Goal: Task Accomplishment & Management: Manage account settings

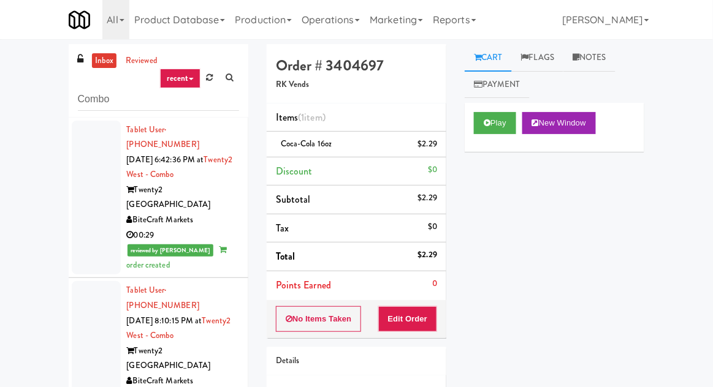
scroll to position [3645, 0]
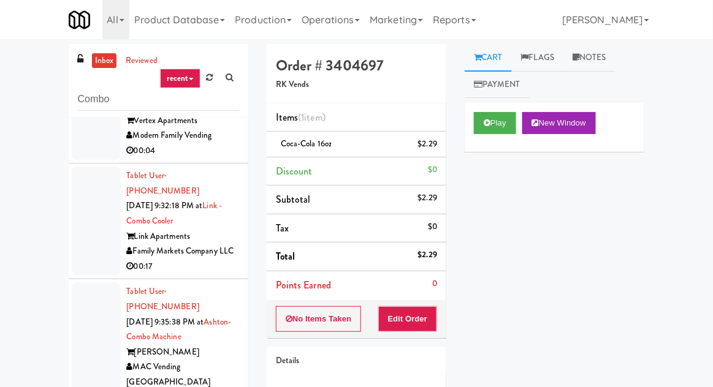
click at [104, 64] on link "inbox" at bounding box center [104, 60] width 25 height 15
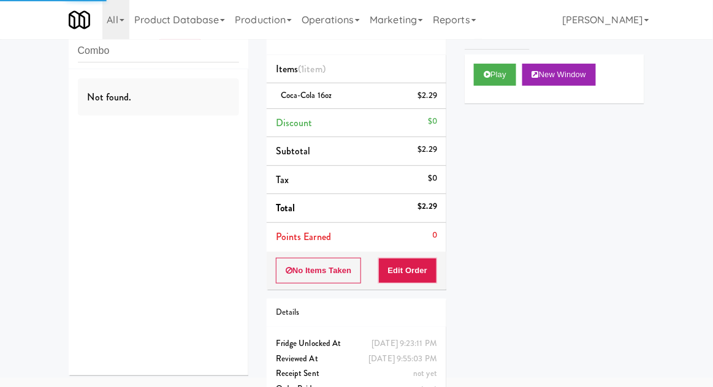
scroll to position [89, 0]
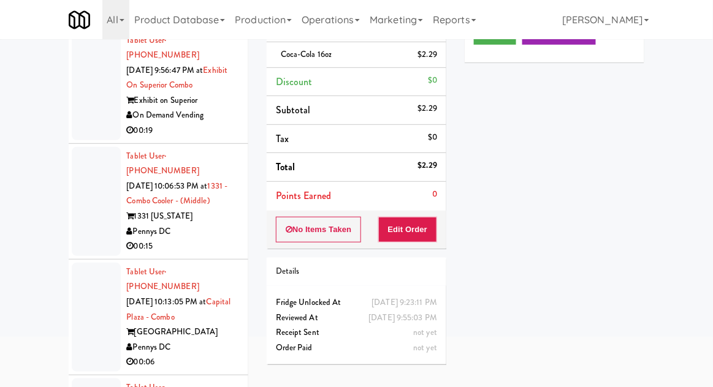
click at [78, 123] on div at bounding box center [96, 85] width 49 height 109
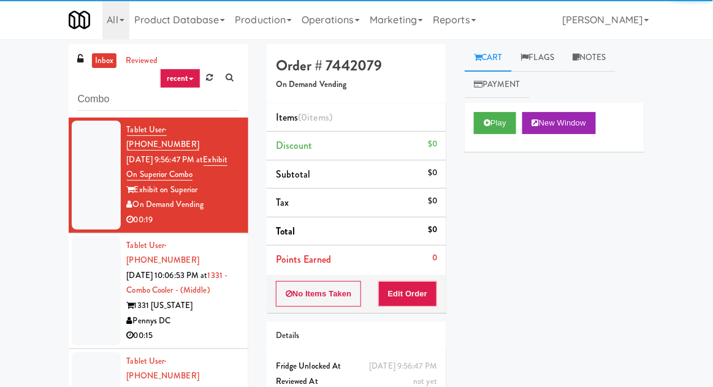
click at [490, 142] on div "Play New Window" at bounding box center [554, 127] width 180 height 49
click at [392, 295] on button "Edit Order" at bounding box center [407, 294] width 59 height 26
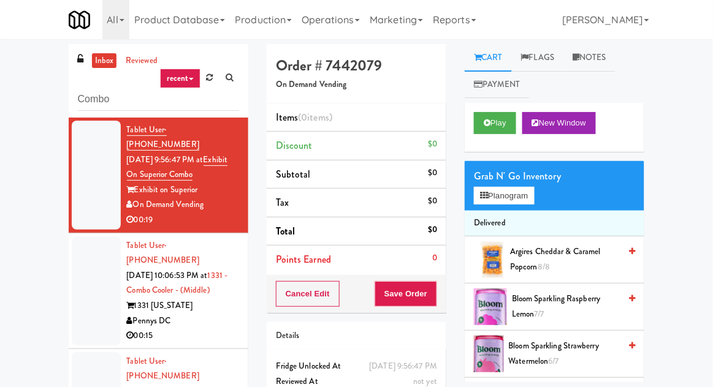
click at [8, 346] on div "inbox reviewed recent all unclear take inventory issue suspicious failed recent…" at bounding box center [356, 269] width 713 height 450
click at [479, 132] on button "Play" at bounding box center [495, 123] width 42 height 22
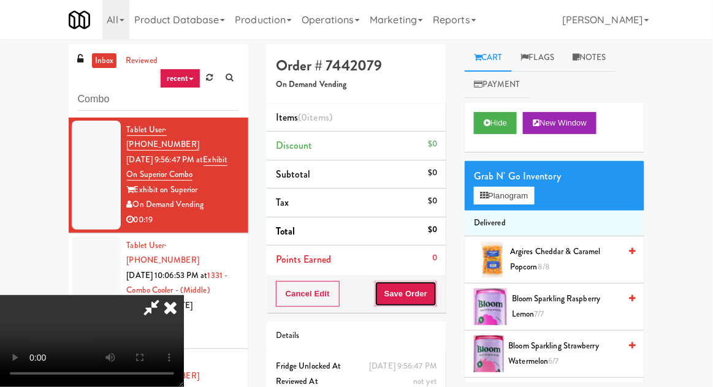
click at [417, 292] on button "Save Order" at bounding box center [405, 294] width 62 height 26
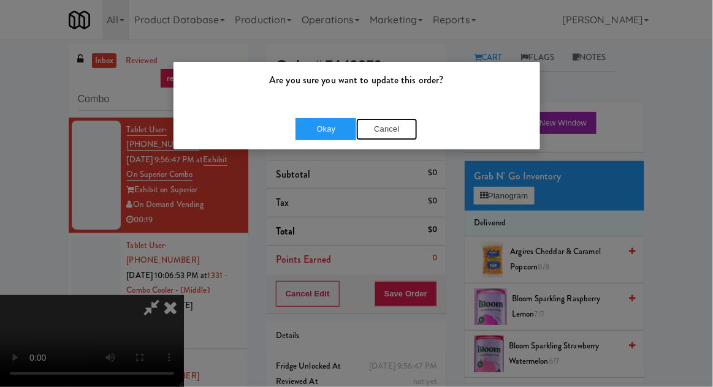
click at [395, 135] on button "Cancel" at bounding box center [386, 129] width 61 height 22
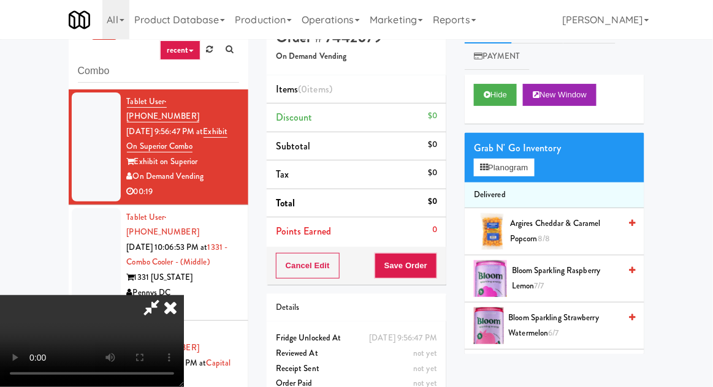
scroll to position [45, 0]
click at [477, 162] on button "Planogram" at bounding box center [504, 168] width 60 height 18
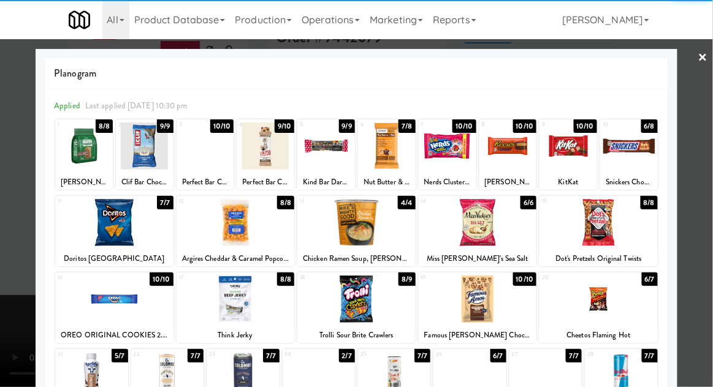
click at [352, 225] on div at bounding box center [356, 222] width 118 height 47
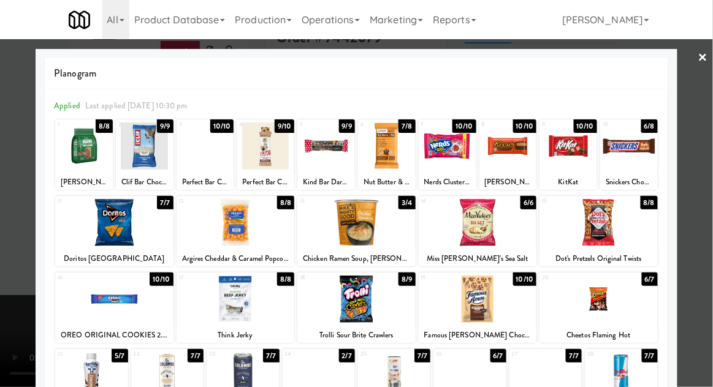
click at [1, 268] on div at bounding box center [356, 193] width 713 height 387
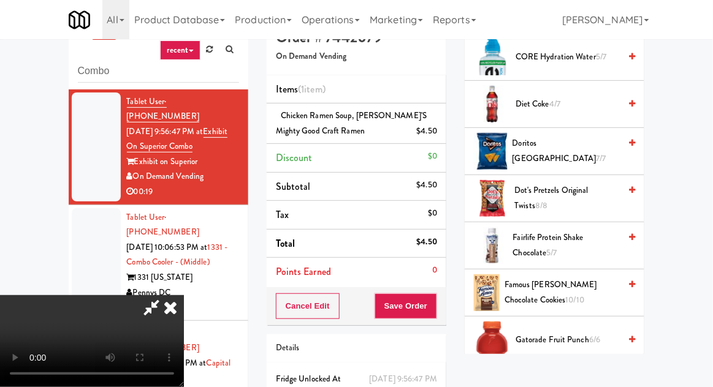
scroll to position [656, 0]
click at [547, 246] on span "5/7" at bounding box center [552, 252] width 10 height 12
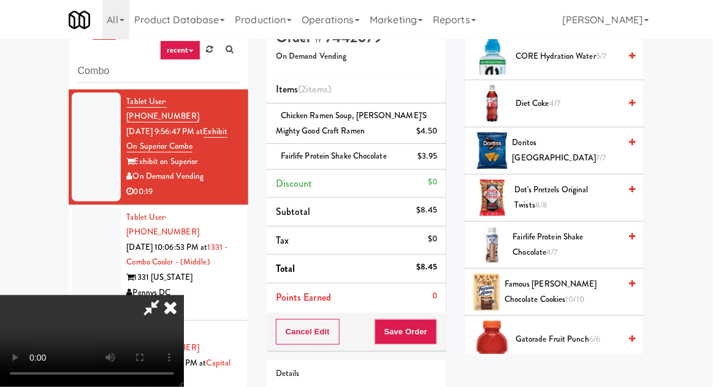
click at [451, 320] on div "Order # 7442079 On Demand Vending Items (2 items ) Chicken Ramen Soup, [PERSON_…" at bounding box center [356, 246] width 198 height 460
click at [437, 328] on button "Save Order" at bounding box center [405, 332] width 62 height 26
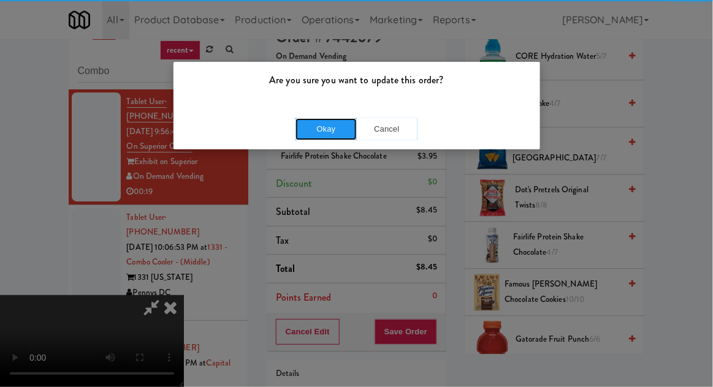
click at [319, 126] on button "Okay" at bounding box center [325, 129] width 61 height 22
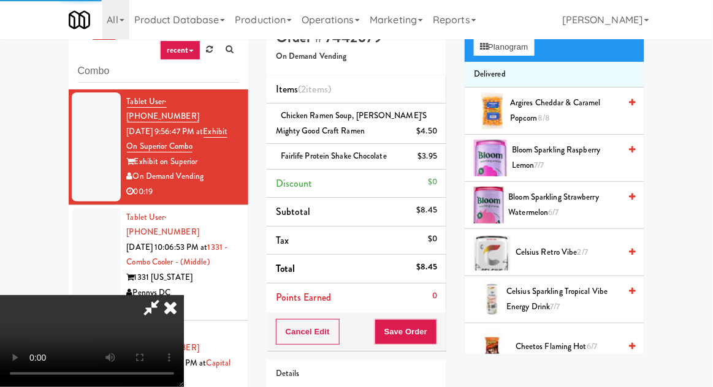
scroll to position [0, 0]
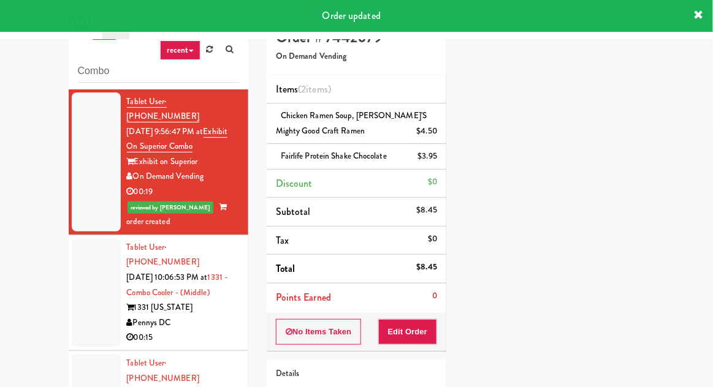
click at [72, 253] on div at bounding box center [96, 292] width 49 height 109
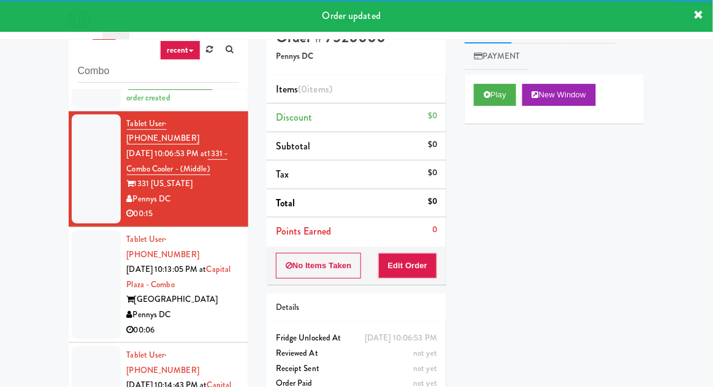
scroll to position [124, 0]
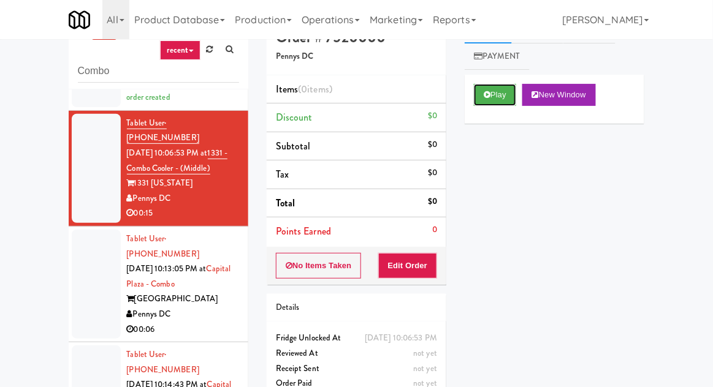
click at [485, 84] on button "Play" at bounding box center [495, 95] width 42 height 22
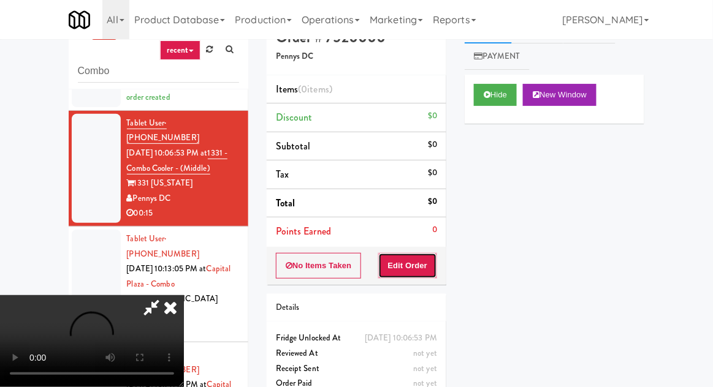
click at [424, 263] on button "Edit Order" at bounding box center [407, 266] width 59 height 26
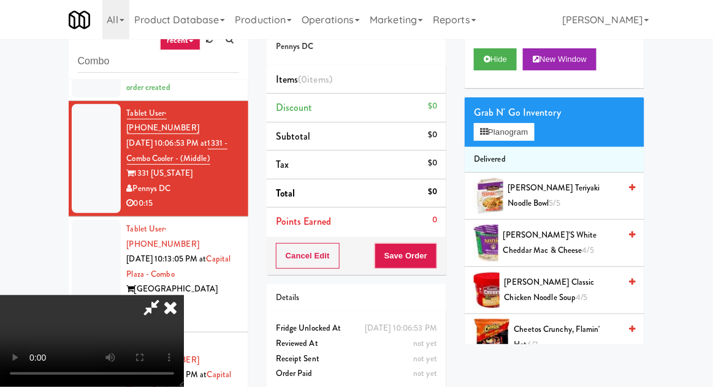
scroll to position [26, 0]
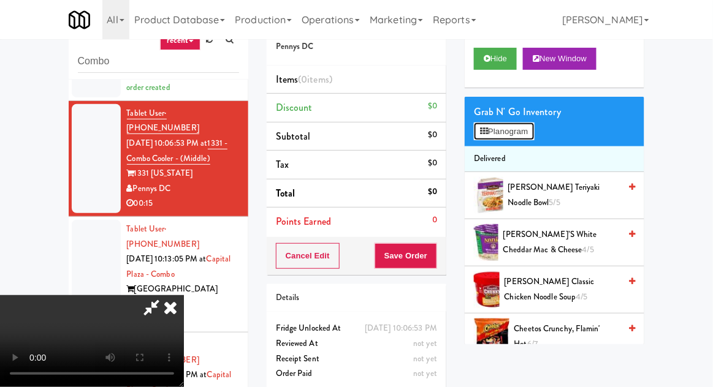
click at [534, 131] on button "Planogram" at bounding box center [504, 132] width 60 height 18
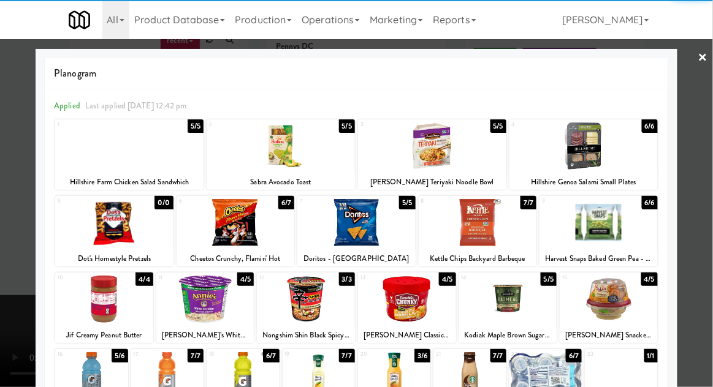
click at [224, 229] on div at bounding box center [235, 222] width 118 height 47
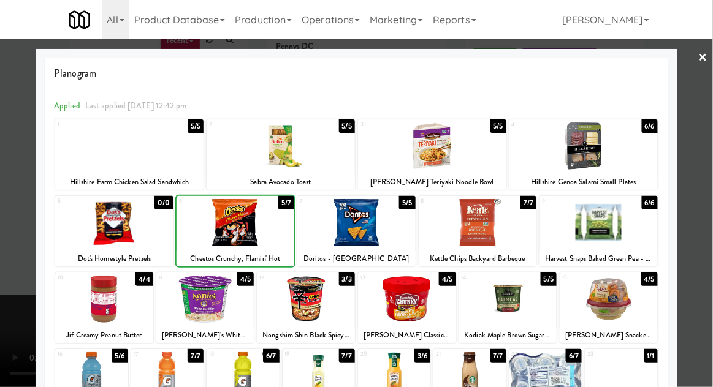
click at [704, 189] on div at bounding box center [356, 193] width 713 height 387
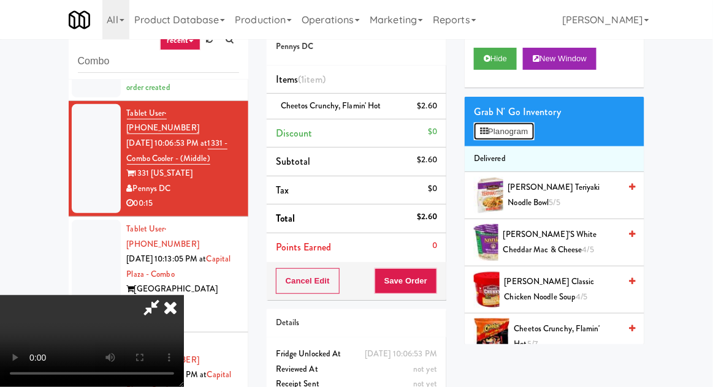
click at [524, 138] on button "Planogram" at bounding box center [504, 132] width 60 height 18
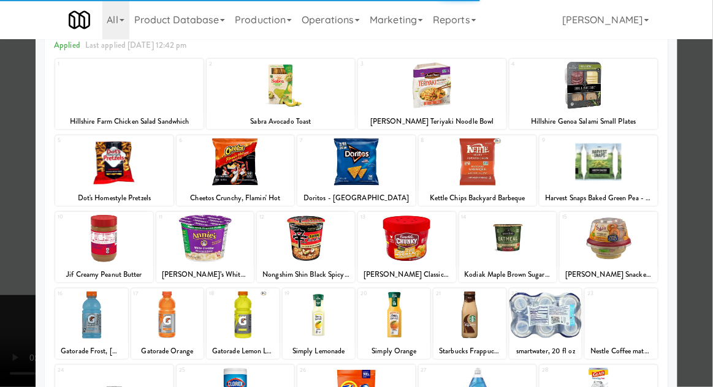
scroll to position [66, 0]
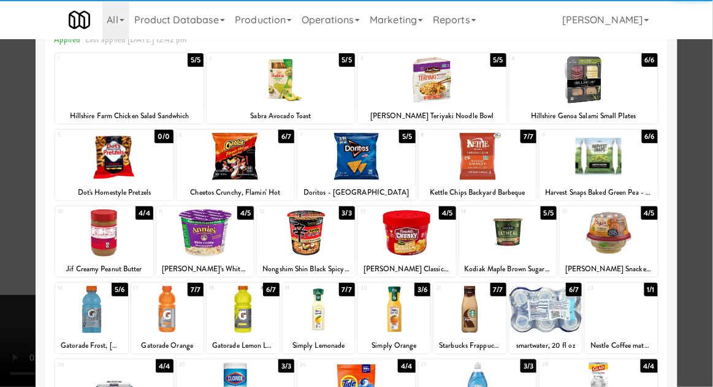
click at [633, 234] on div at bounding box center [608, 233] width 98 height 47
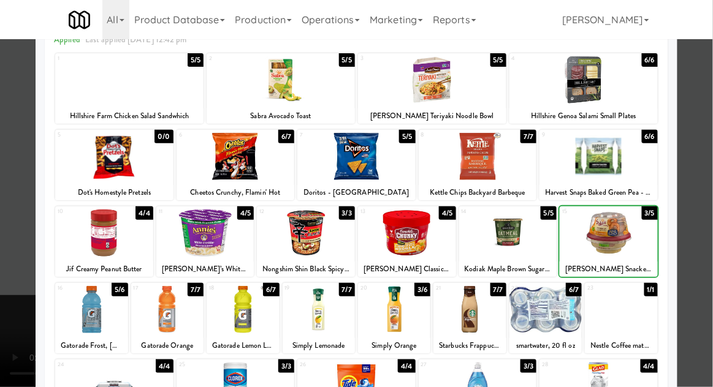
click at [711, 205] on div at bounding box center [356, 193] width 713 height 387
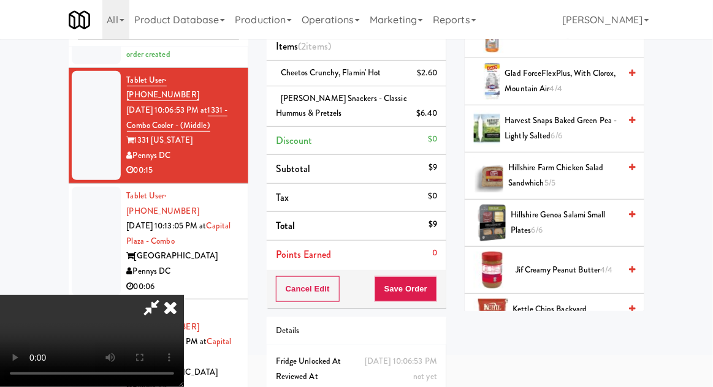
scroll to position [580, 0]
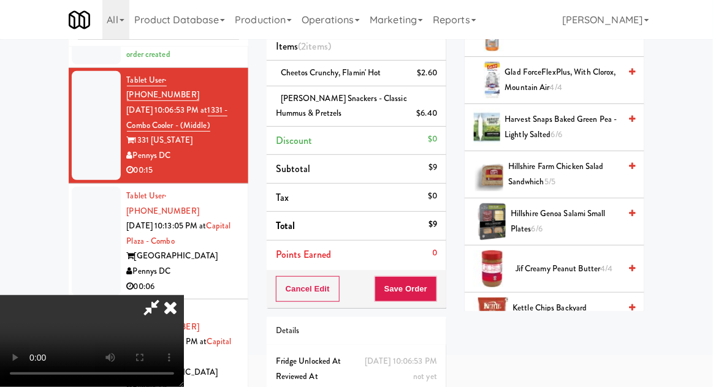
click at [589, 221] on span "Hillshire Genoa Salami Small Plates 6/6" at bounding box center [564, 221] width 109 height 30
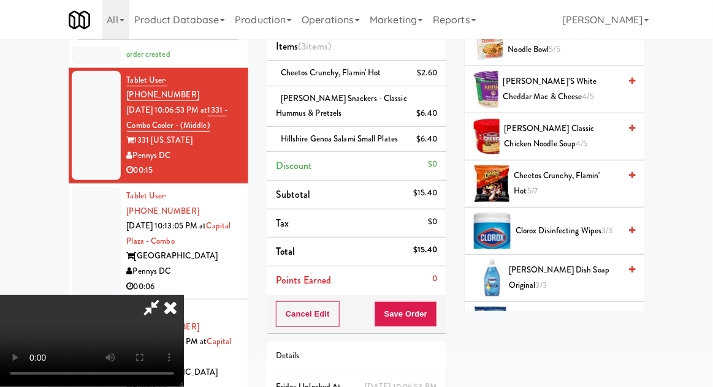
scroll to position [0, 0]
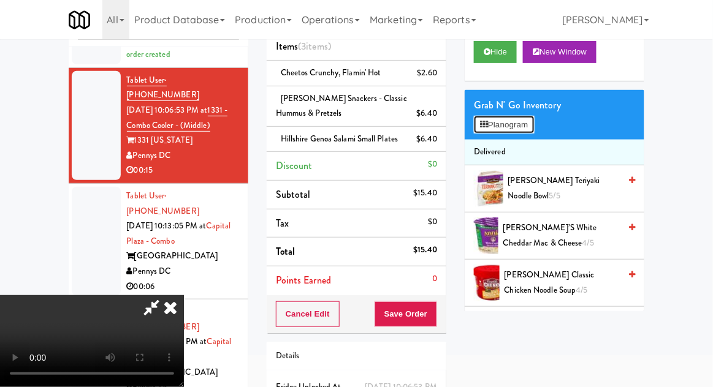
click at [534, 123] on button "Planogram" at bounding box center [504, 125] width 60 height 18
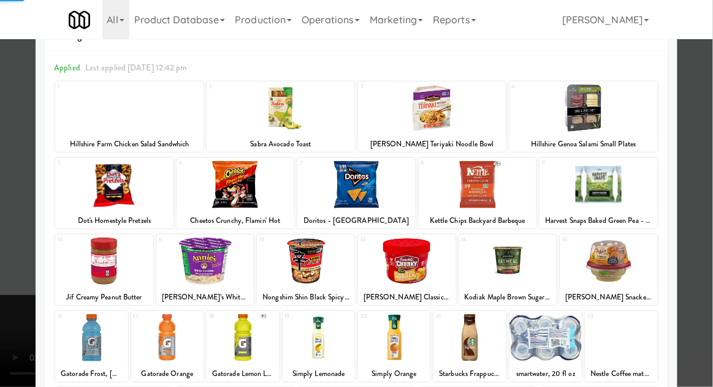
scroll to position [85, 0]
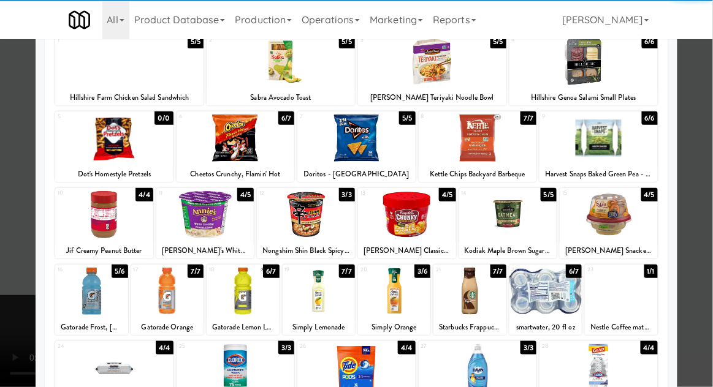
click at [317, 292] on div at bounding box center [318, 291] width 72 height 47
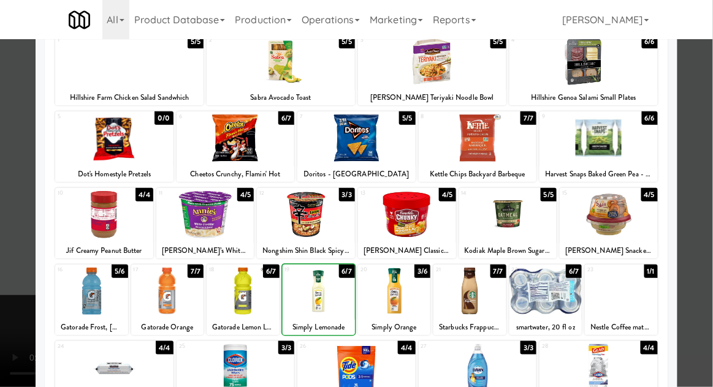
click at [708, 189] on div at bounding box center [356, 193] width 713 height 387
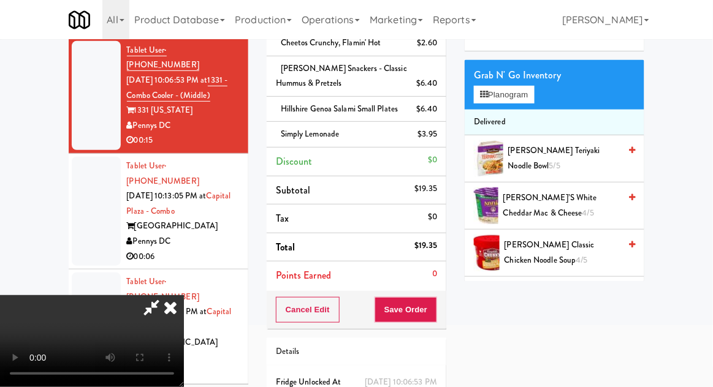
scroll to position [137, 0]
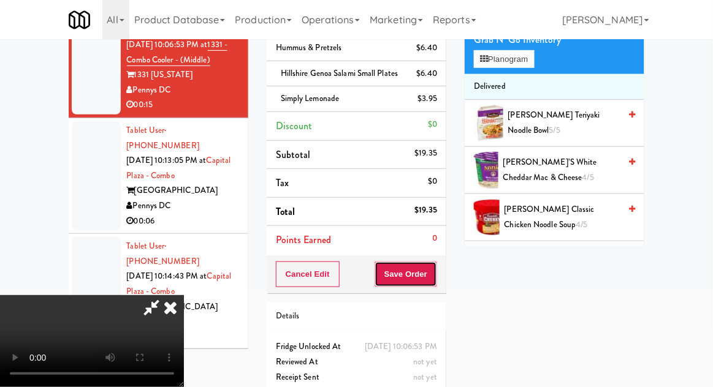
click at [434, 287] on button "Save Order" at bounding box center [405, 275] width 62 height 26
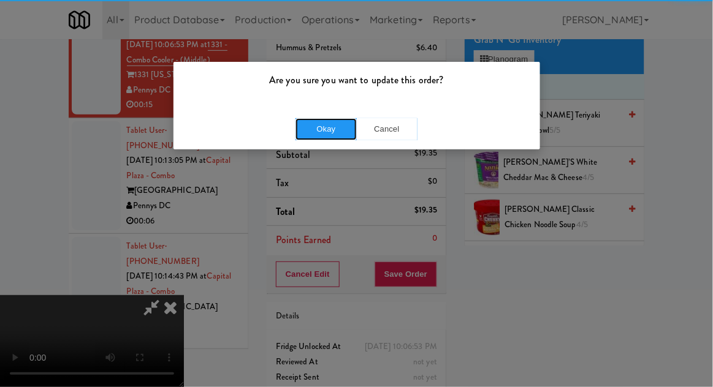
click at [317, 130] on button "Okay" at bounding box center [325, 129] width 61 height 22
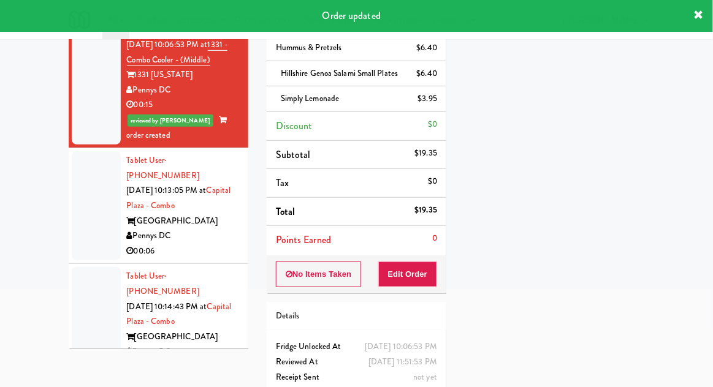
click at [74, 208] on div at bounding box center [96, 205] width 49 height 109
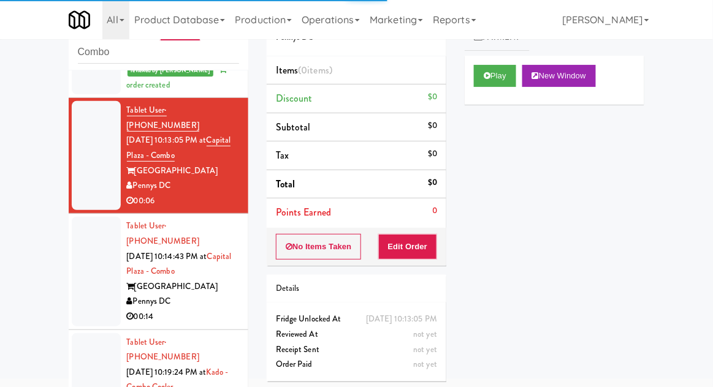
scroll to position [265, 0]
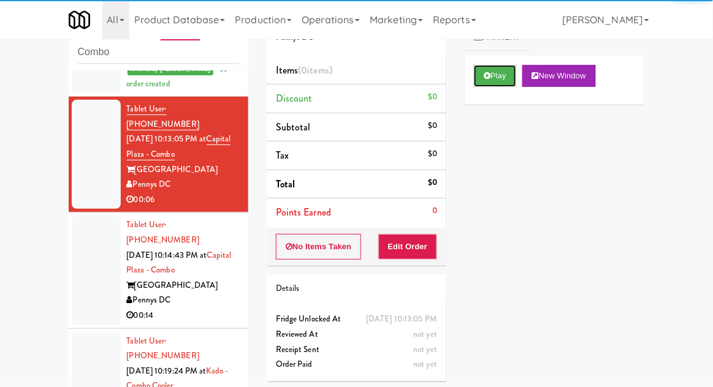
click at [509, 66] on button "Play" at bounding box center [495, 76] width 42 height 22
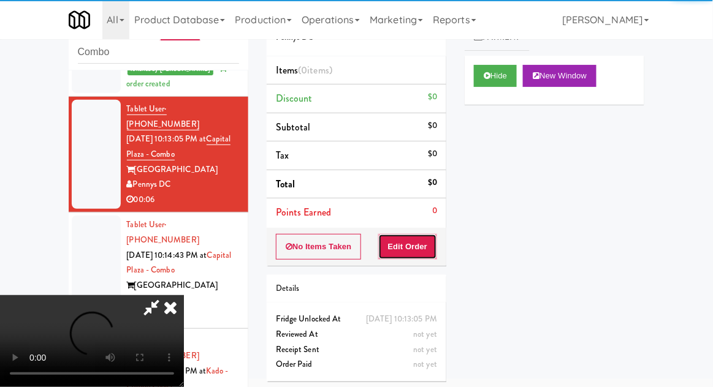
click at [422, 248] on button "Edit Order" at bounding box center [407, 247] width 59 height 26
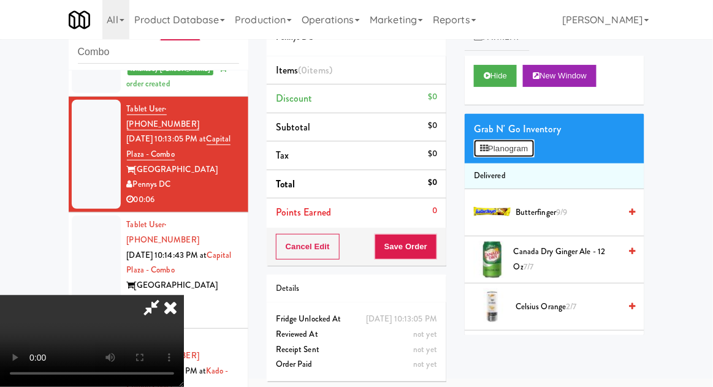
click at [528, 156] on button "Planogram" at bounding box center [504, 149] width 60 height 18
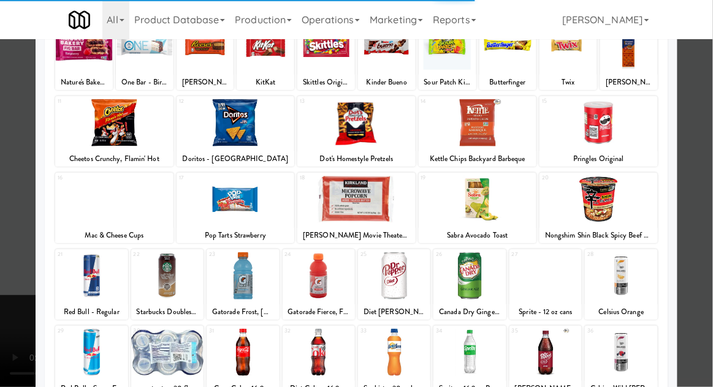
scroll to position [98, 0]
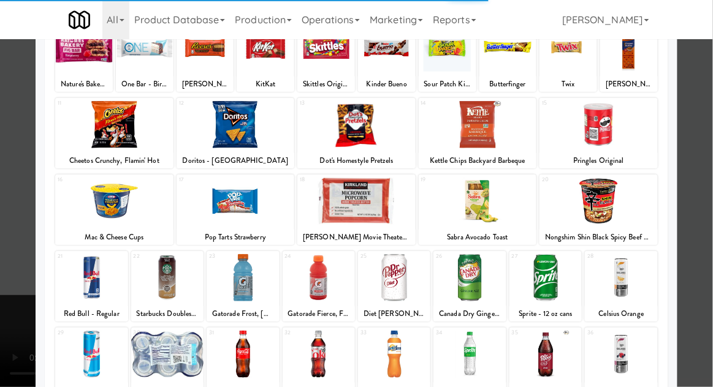
click at [552, 353] on div at bounding box center [545, 354] width 72 height 47
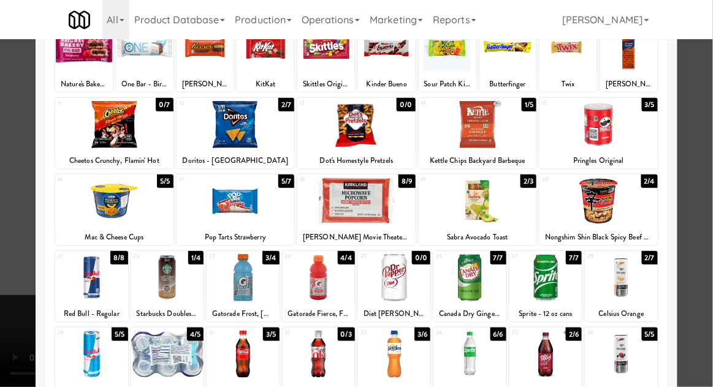
click at [706, 190] on div at bounding box center [356, 193] width 713 height 387
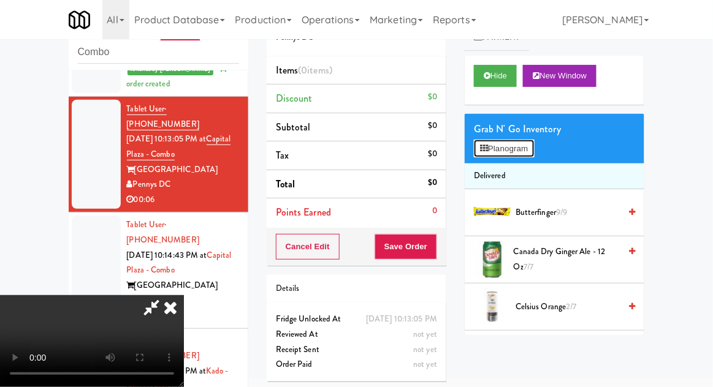
click at [493, 156] on button "Planogram" at bounding box center [504, 149] width 60 height 18
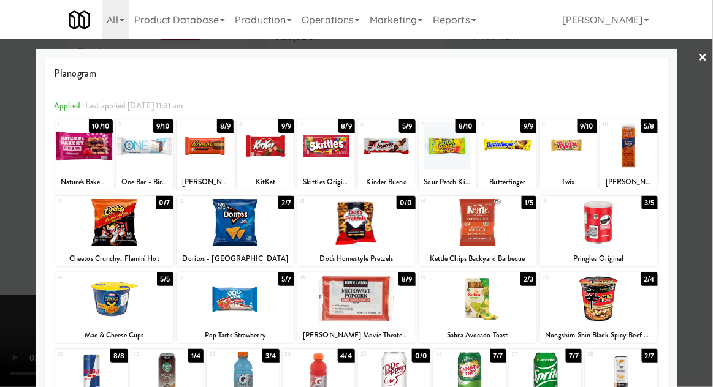
click at [711, 191] on div at bounding box center [356, 193] width 713 height 387
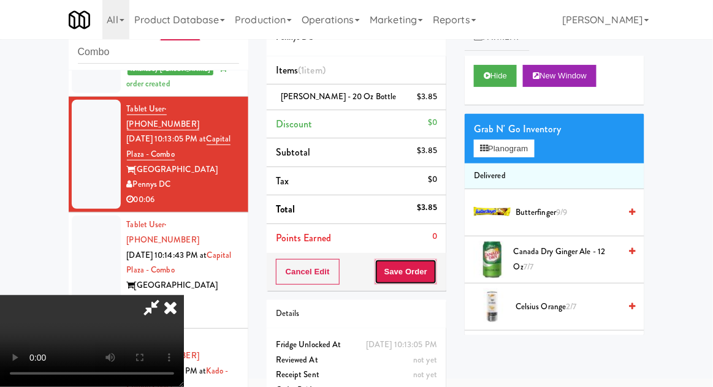
click at [431, 268] on button "Save Order" at bounding box center [405, 272] width 62 height 26
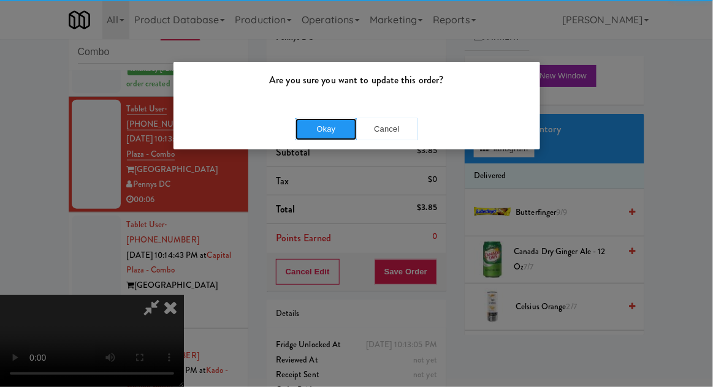
click at [327, 129] on button "Okay" at bounding box center [325, 129] width 61 height 22
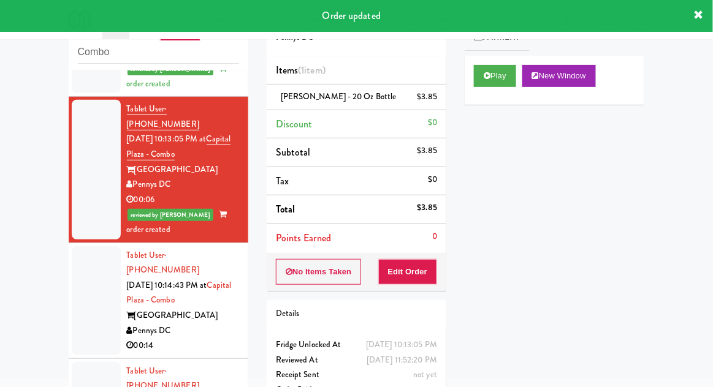
click at [83, 279] on div at bounding box center [96, 300] width 49 height 109
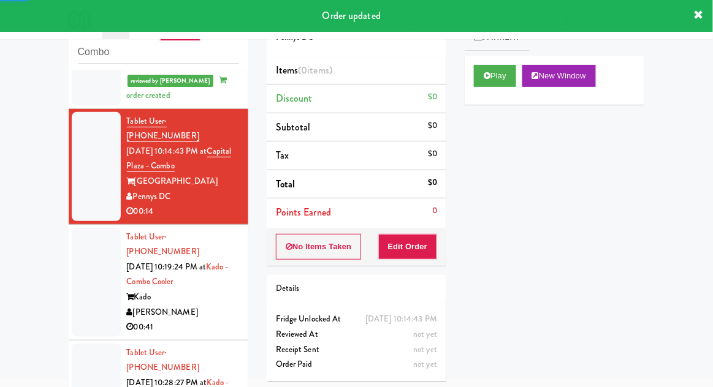
scroll to position [405, 0]
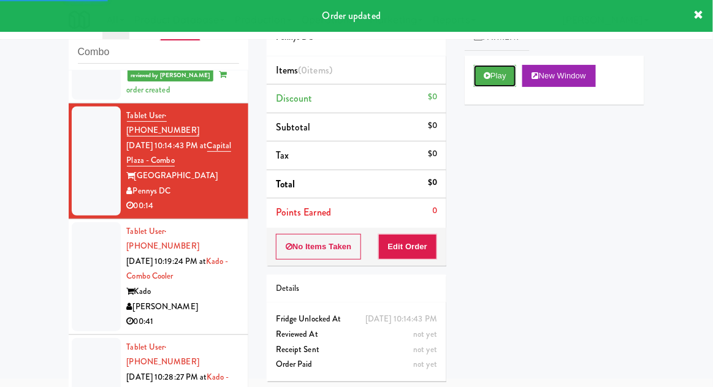
click at [485, 77] on icon at bounding box center [486, 76] width 7 height 8
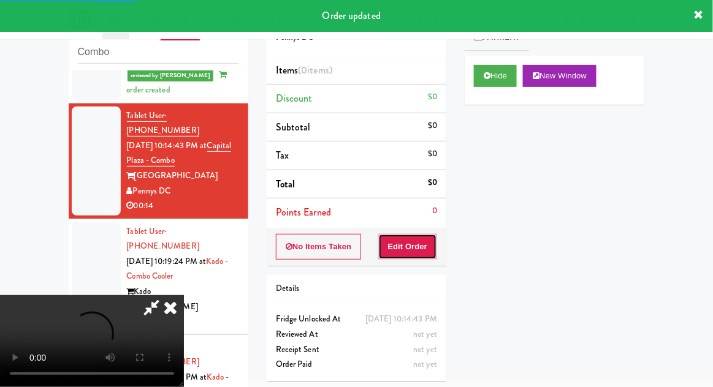
click at [423, 240] on button "Edit Order" at bounding box center [407, 247] width 59 height 26
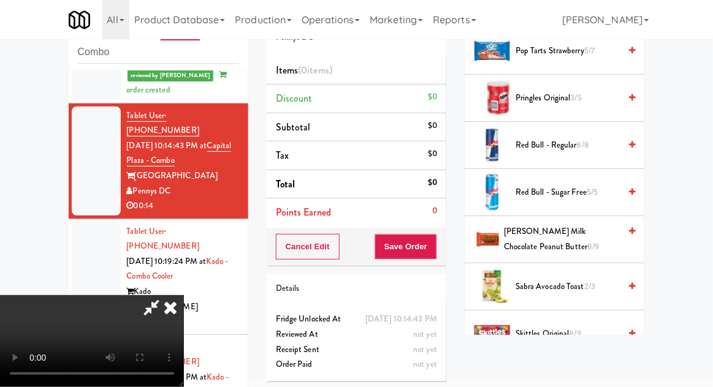
scroll to position [991, 0]
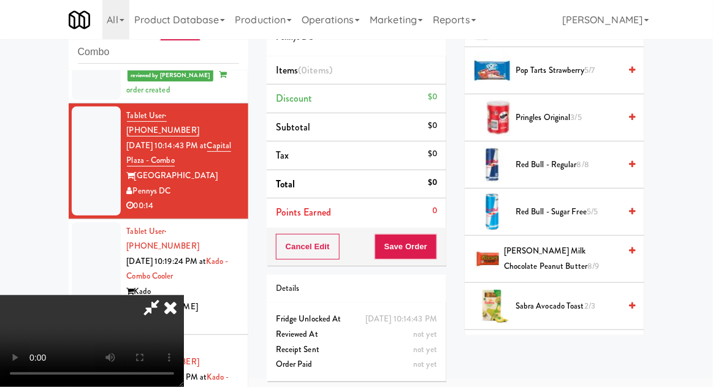
click at [600, 205] on span "Red Bull - Sugar Free 5/5" at bounding box center [567, 212] width 104 height 15
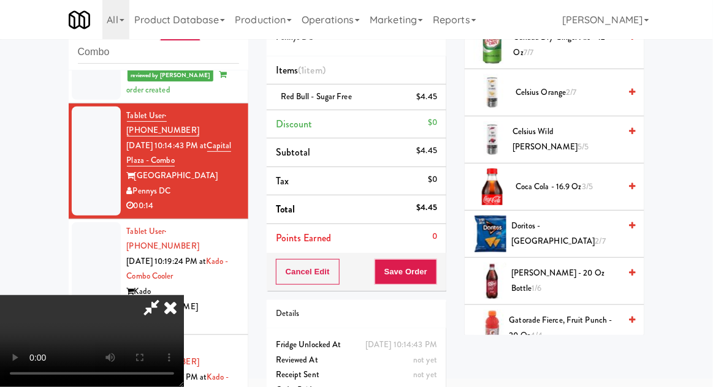
scroll to position [0, 0]
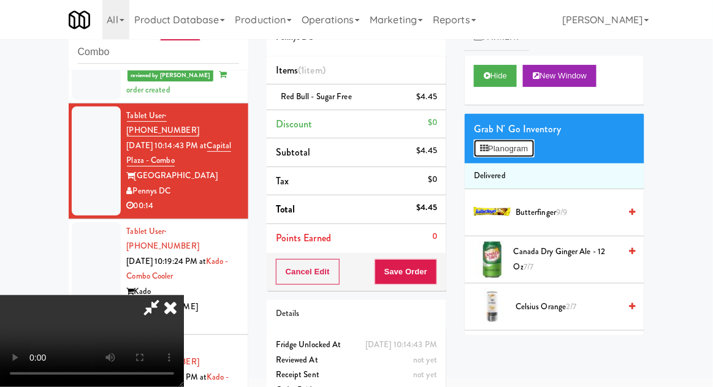
click at [529, 156] on button "Planogram" at bounding box center [504, 149] width 60 height 18
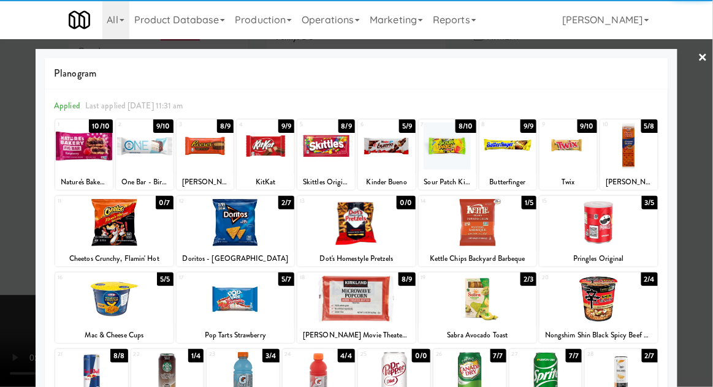
click at [137, 153] on div at bounding box center [145, 146] width 58 height 47
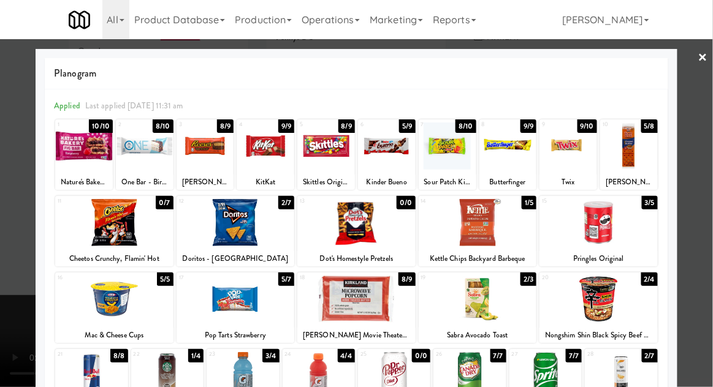
click at [711, 179] on div at bounding box center [356, 193] width 713 height 387
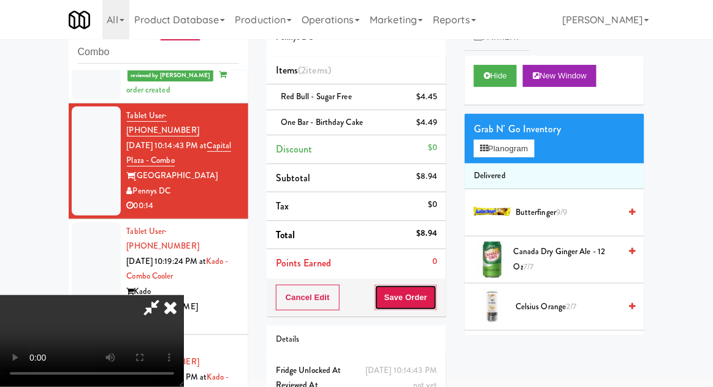
click at [430, 306] on button "Save Order" at bounding box center [405, 298] width 62 height 26
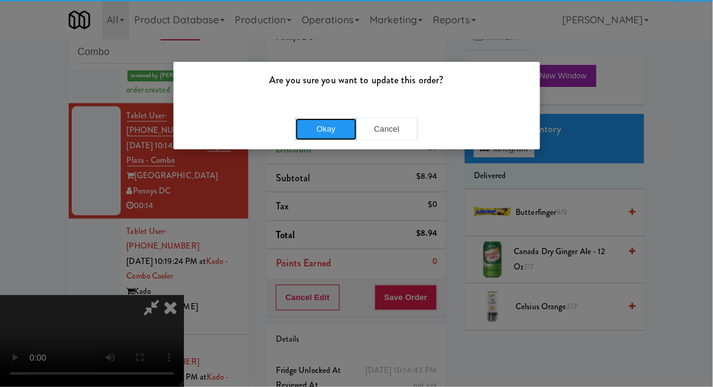
click at [314, 128] on button "Okay" at bounding box center [325, 129] width 61 height 22
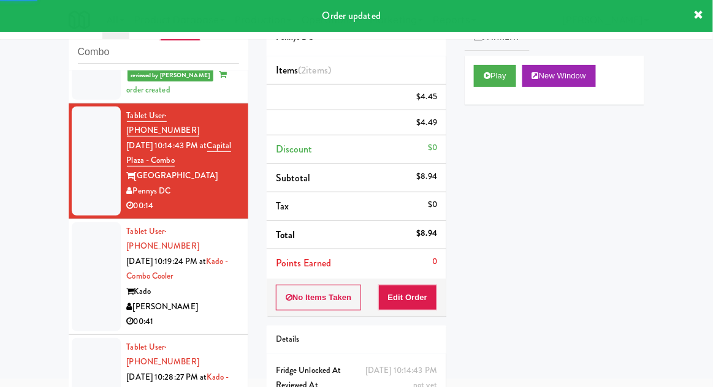
click at [81, 251] on div at bounding box center [96, 276] width 49 height 109
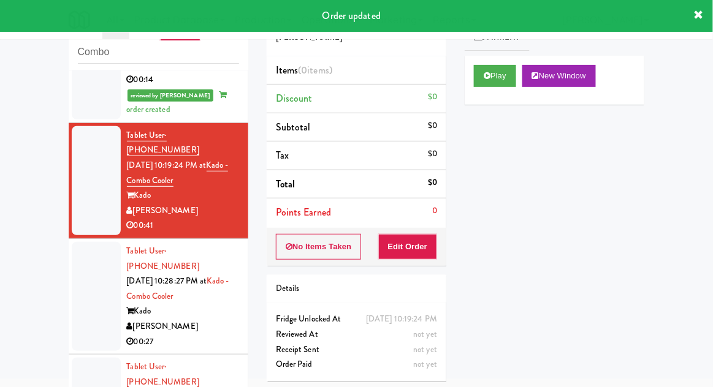
scroll to position [539, 0]
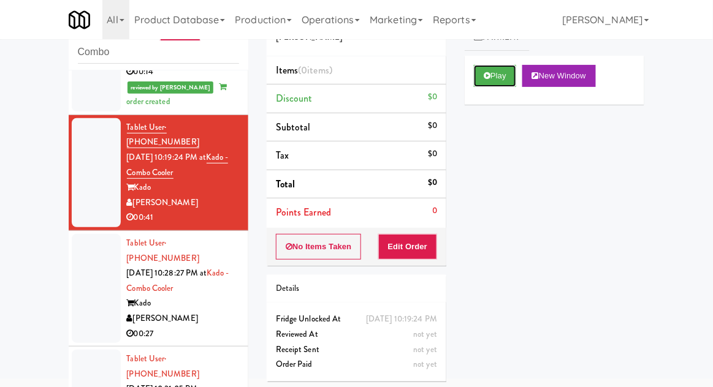
click at [479, 77] on button "Play" at bounding box center [495, 76] width 42 height 22
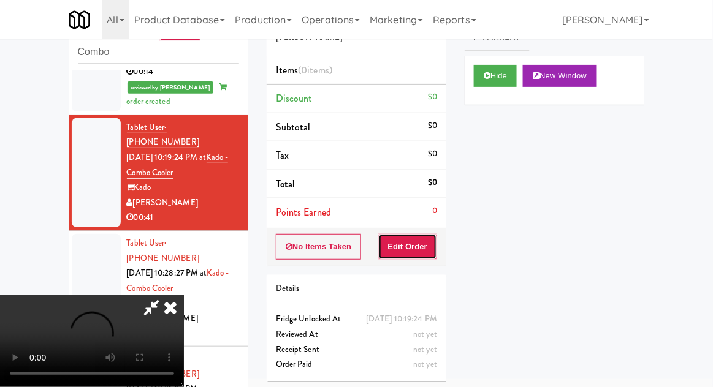
click at [412, 255] on button "Edit Order" at bounding box center [407, 247] width 59 height 26
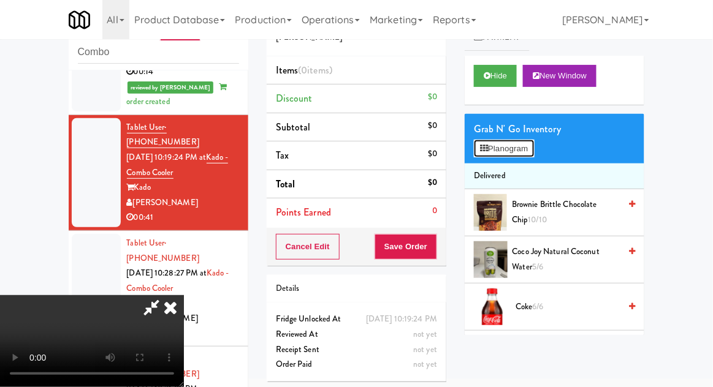
click at [521, 153] on button "Planogram" at bounding box center [504, 149] width 60 height 18
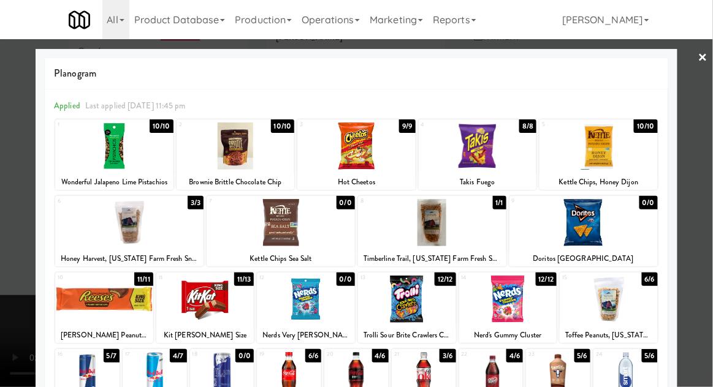
click at [436, 228] on div at bounding box center [432, 222] width 148 height 47
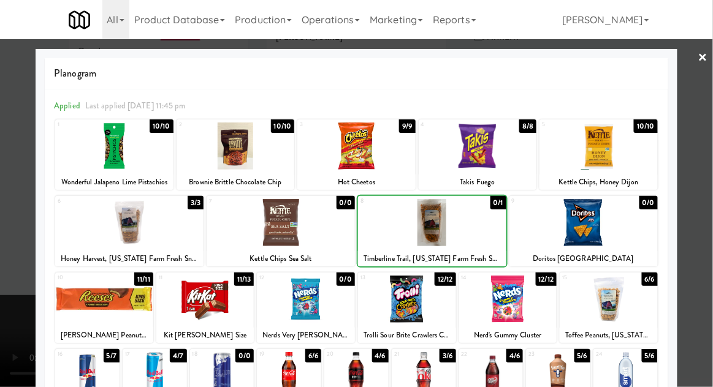
click at [711, 192] on div at bounding box center [356, 193] width 713 height 387
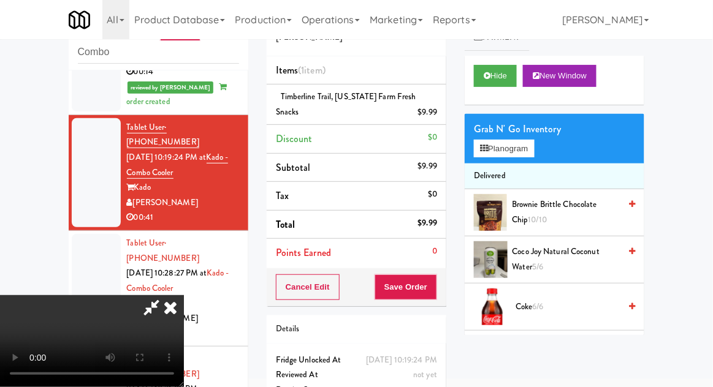
click at [352, 104] on div "Timberline Trail, [US_STATE] Farm Fresh Snacks $9.99" at bounding box center [356, 104] width 161 height 30
click at [435, 114] on icon at bounding box center [438, 117] width 6 height 8
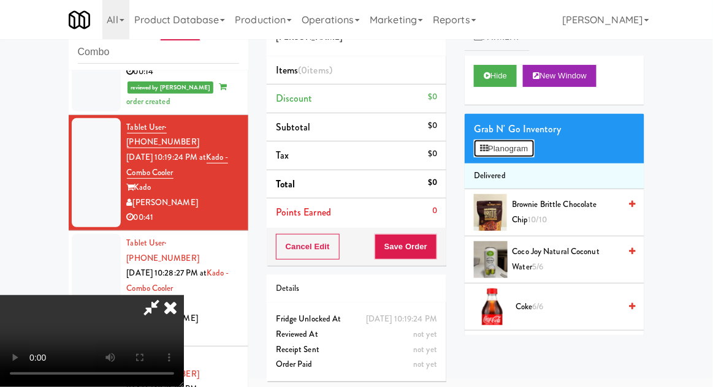
click at [533, 155] on button "Planogram" at bounding box center [504, 149] width 60 height 18
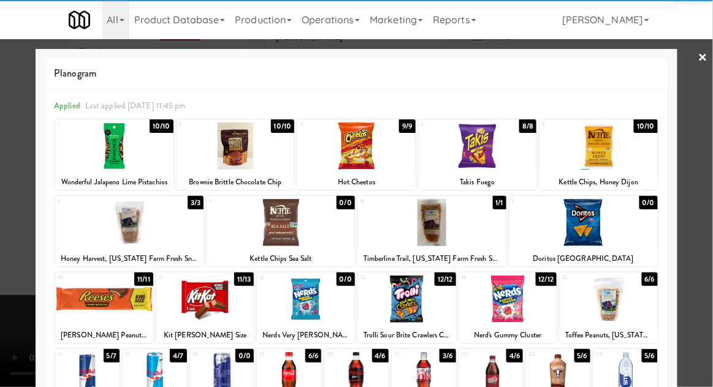
click at [632, 161] on div at bounding box center [598, 146] width 118 height 47
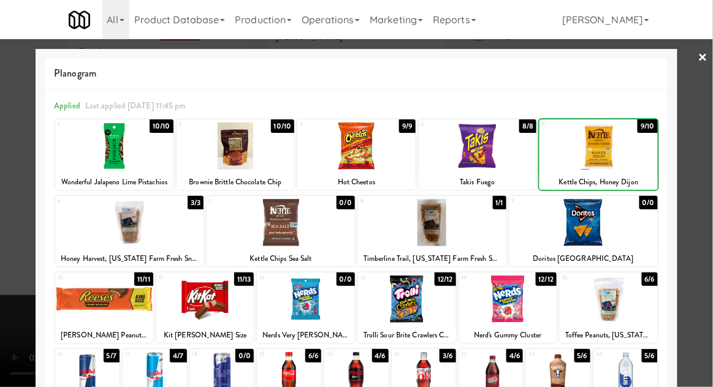
click at [705, 166] on div at bounding box center [356, 193] width 713 height 387
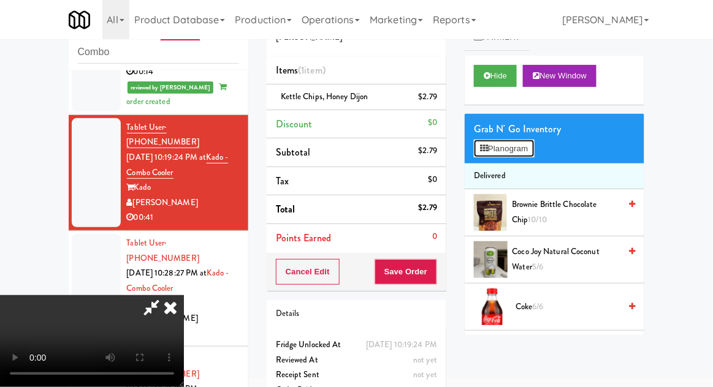
click at [532, 145] on button "Planogram" at bounding box center [504, 149] width 60 height 18
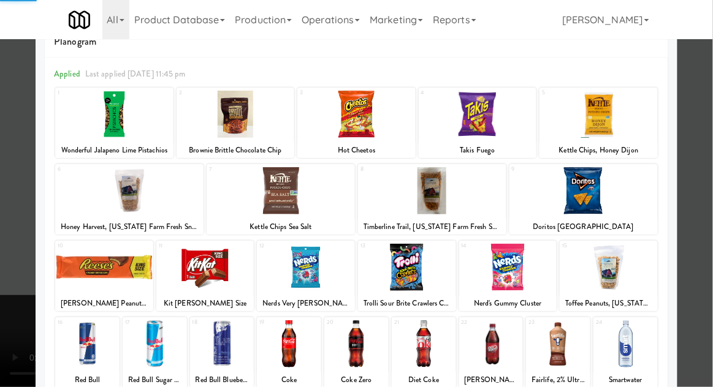
scroll to position [116, 0]
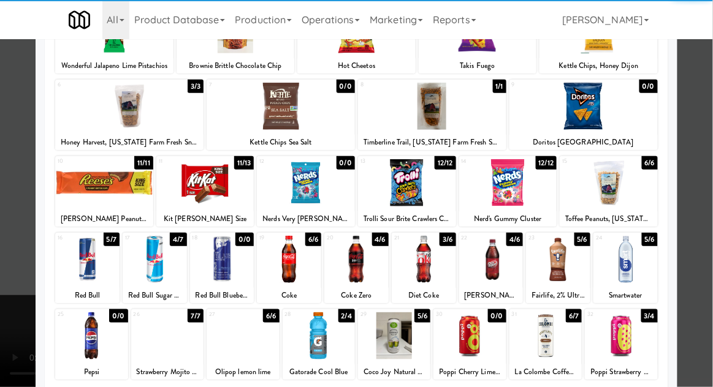
click at [320, 345] on div at bounding box center [318, 335] width 72 height 47
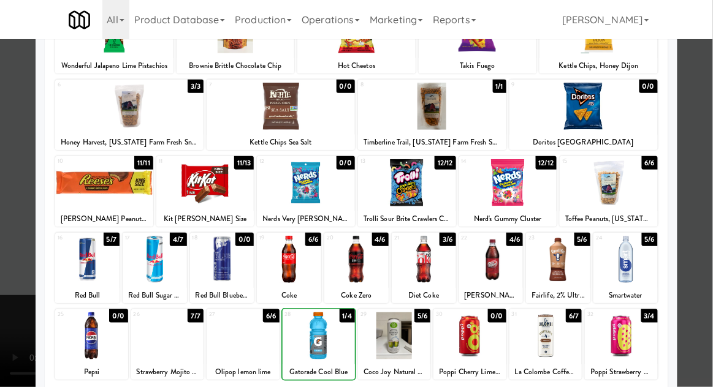
click at [708, 188] on div at bounding box center [356, 193] width 713 height 387
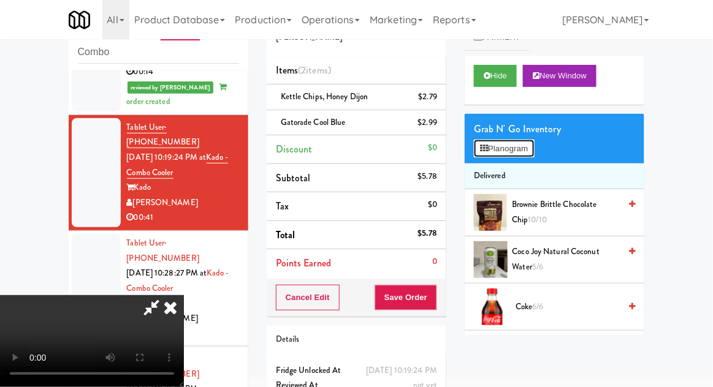
click at [534, 149] on button "Planogram" at bounding box center [504, 149] width 60 height 18
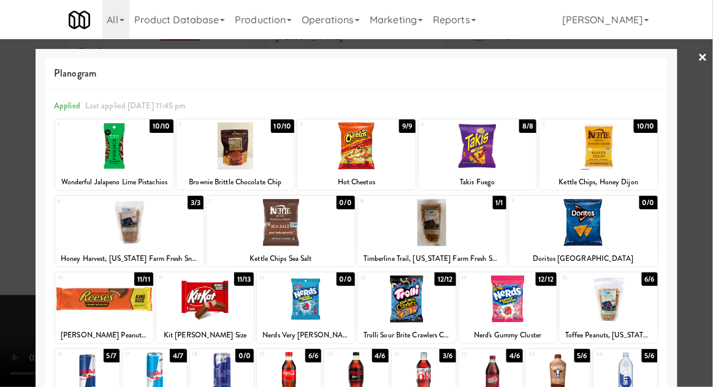
click at [88, 312] on div at bounding box center [104, 299] width 98 height 47
click at [706, 192] on div at bounding box center [356, 193] width 713 height 387
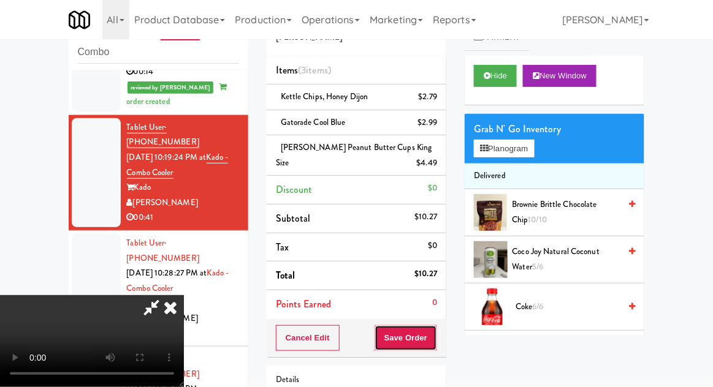
click at [434, 339] on button "Save Order" at bounding box center [405, 338] width 62 height 26
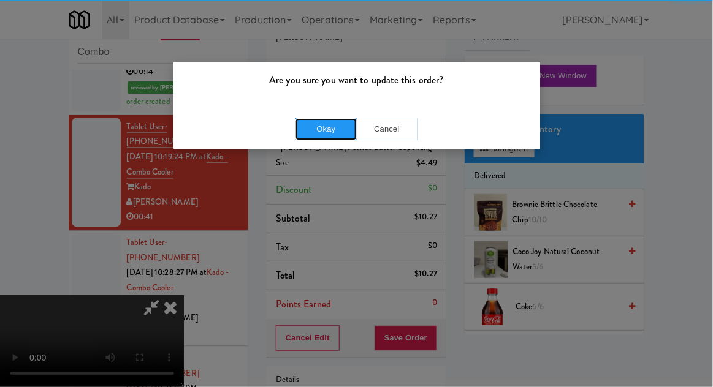
click at [312, 133] on button "Okay" at bounding box center [325, 129] width 61 height 22
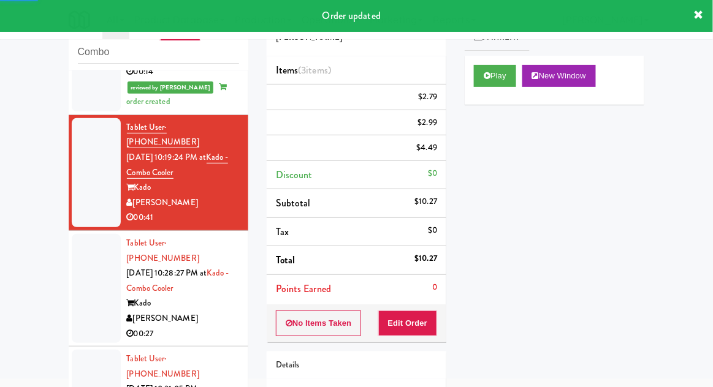
click at [71, 231] on li "Tablet User · (503) 268-3128 [DATE] 10:28:27 PM at Kado - Combo Cooler [PERSON_…" at bounding box center [159, 289] width 180 height 116
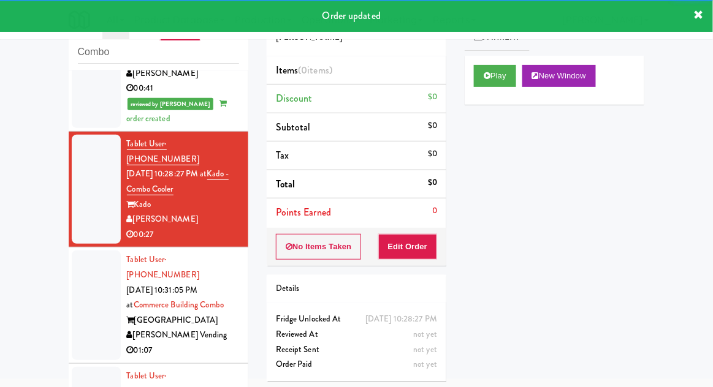
scroll to position [668, 0]
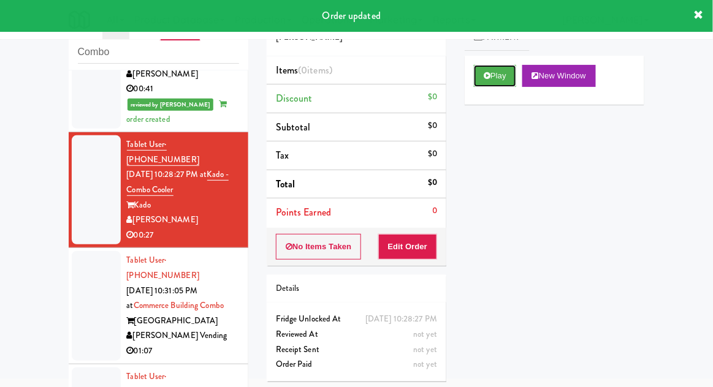
click at [498, 83] on button "Play" at bounding box center [495, 76] width 42 height 22
click at [420, 238] on button "Edit Order" at bounding box center [407, 247] width 59 height 26
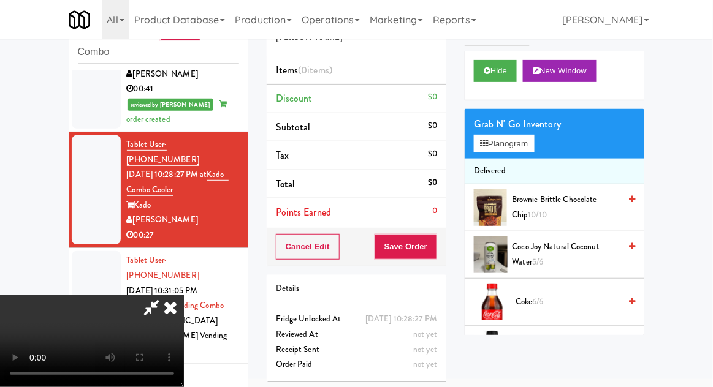
scroll to position [2, 0]
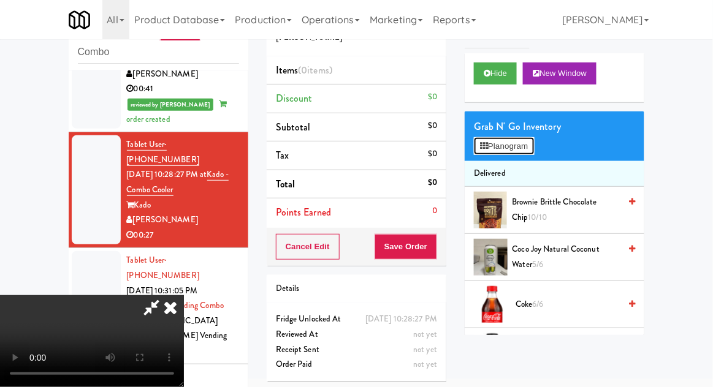
click at [526, 148] on button "Planogram" at bounding box center [504, 146] width 60 height 18
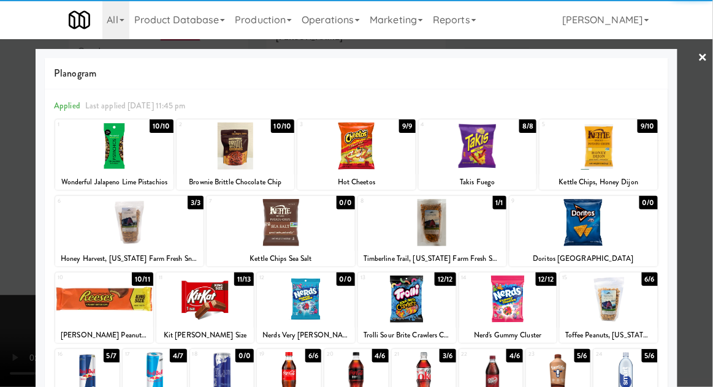
click at [361, 380] on div at bounding box center [356, 375] width 64 height 47
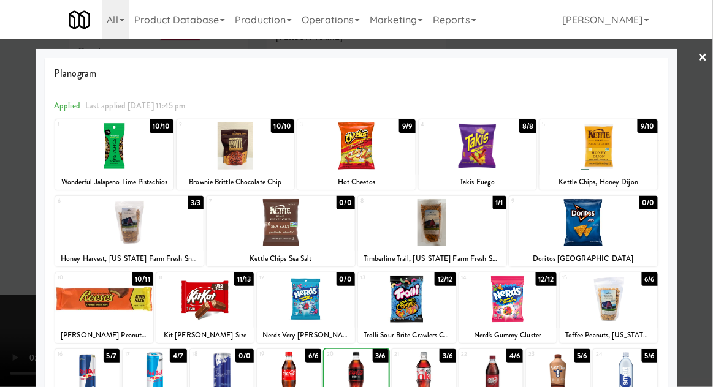
click at [709, 213] on div at bounding box center [356, 193] width 713 height 387
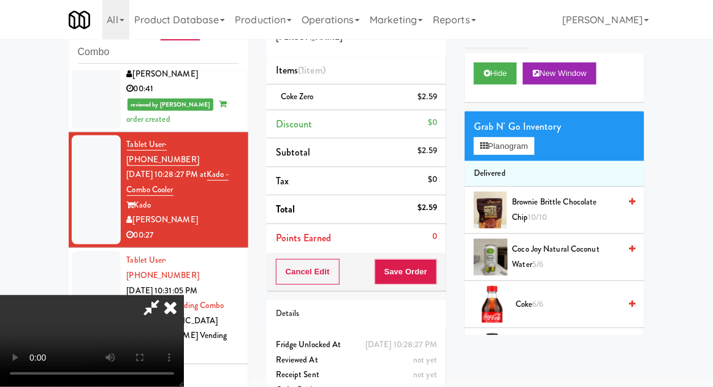
click at [564, 335] on li "Coke Zero 3/6" at bounding box center [554, 351] width 180 height 47
click at [553, 352] on span "3/6" at bounding box center [553, 352] width 11 height 12
click at [329, 105] on li "Coke Zero (2) $5.18" at bounding box center [357, 98] width 180 height 26
click at [437, 104] on icon at bounding box center [438, 101] width 6 height 8
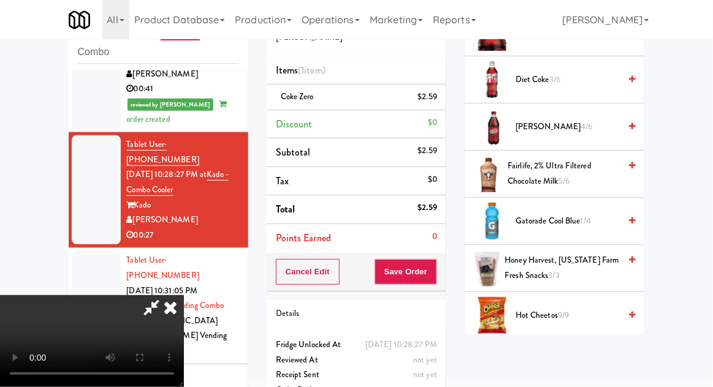
scroll to position [322, 0]
click at [581, 215] on span "1/4" at bounding box center [585, 221] width 10 height 12
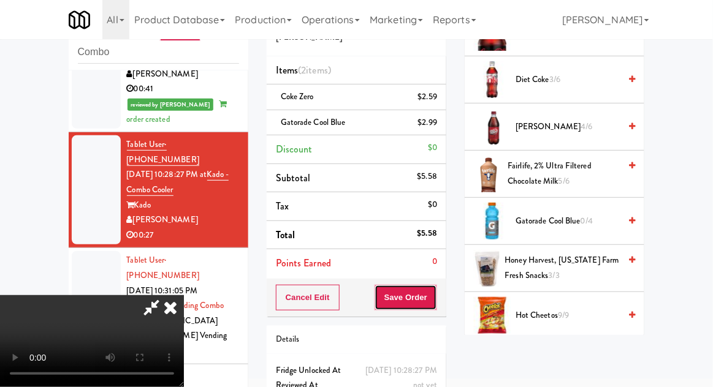
click at [434, 299] on button "Save Order" at bounding box center [405, 298] width 62 height 26
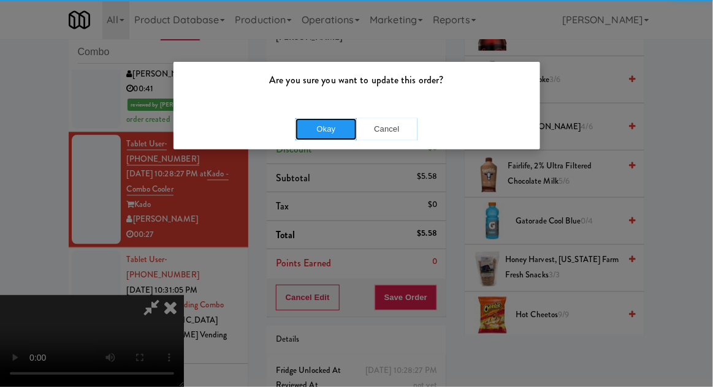
click at [317, 133] on button "Okay" at bounding box center [325, 129] width 61 height 22
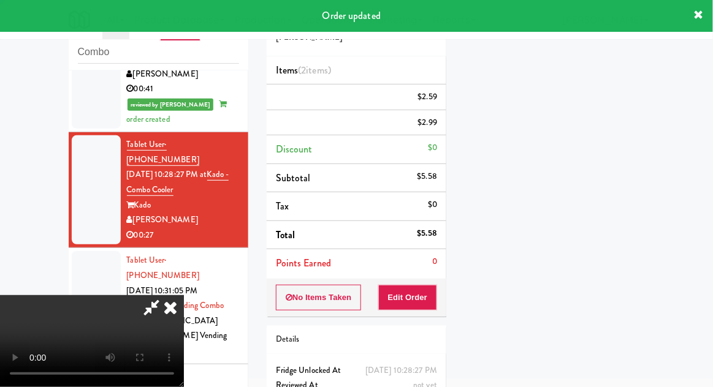
scroll to position [121, 0]
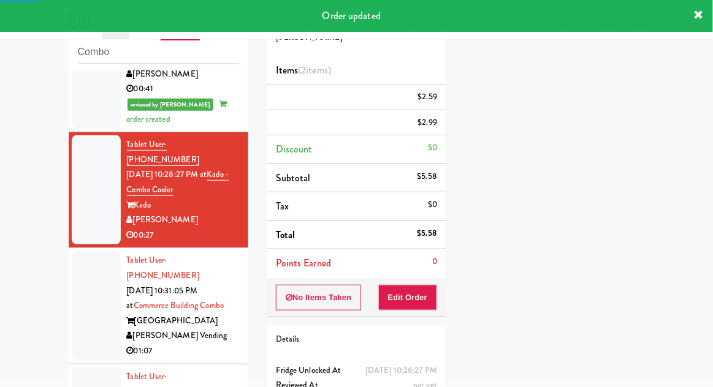
click at [70, 248] on li "Tablet User · (470) 813-3447 [DATE] 10:31:05 PM at [GEOGRAPHIC_DATA][PERSON_NAM…" at bounding box center [159, 306] width 180 height 116
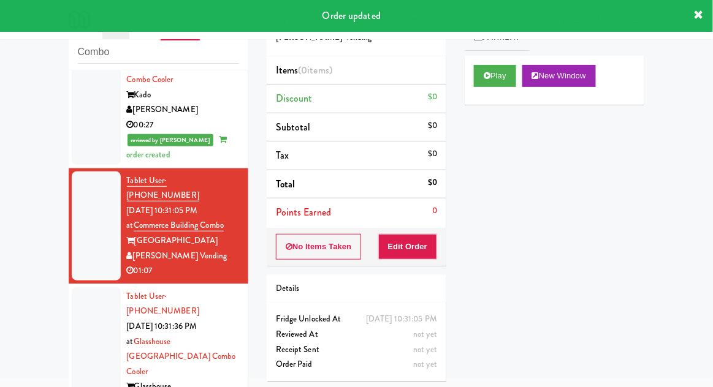
scroll to position [788, 0]
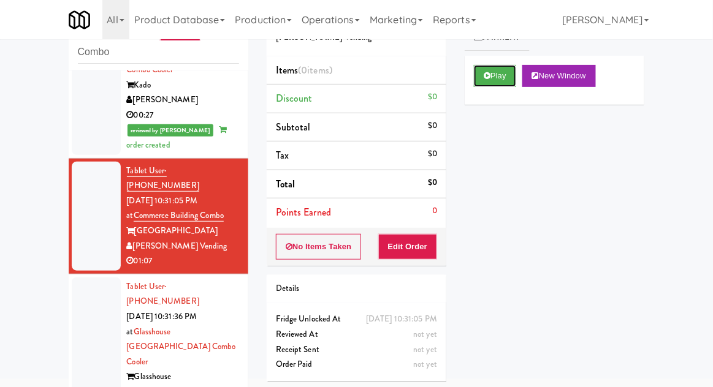
click at [490, 83] on button "Play" at bounding box center [495, 76] width 42 height 22
click at [415, 248] on button "Edit Order" at bounding box center [407, 247] width 59 height 26
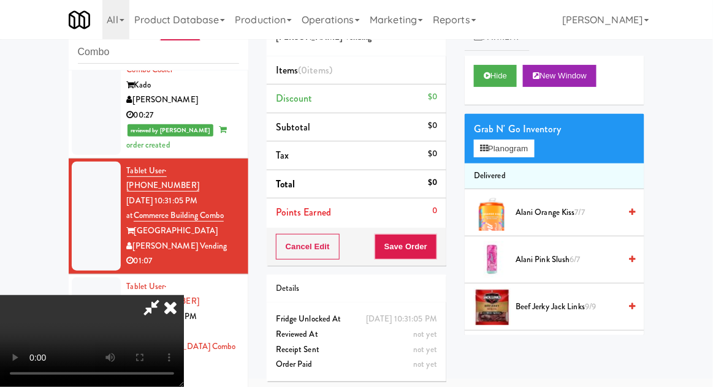
scroll to position [45, 0]
click at [529, 154] on button "Planogram" at bounding box center [504, 149] width 60 height 18
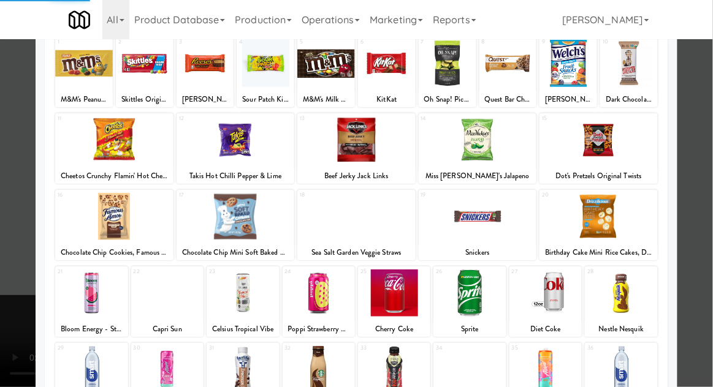
scroll to position [83, 0]
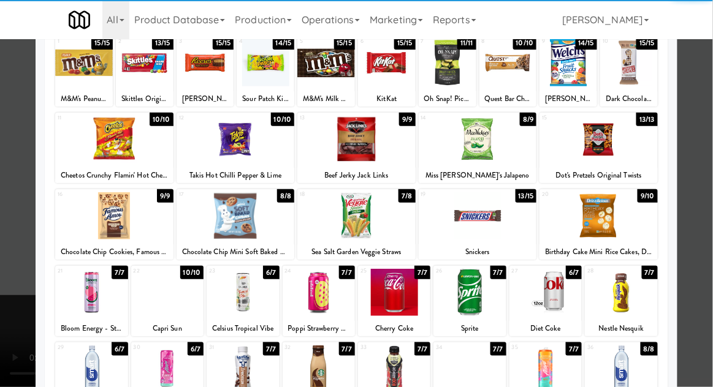
click at [396, 299] on div at bounding box center [394, 292] width 72 height 47
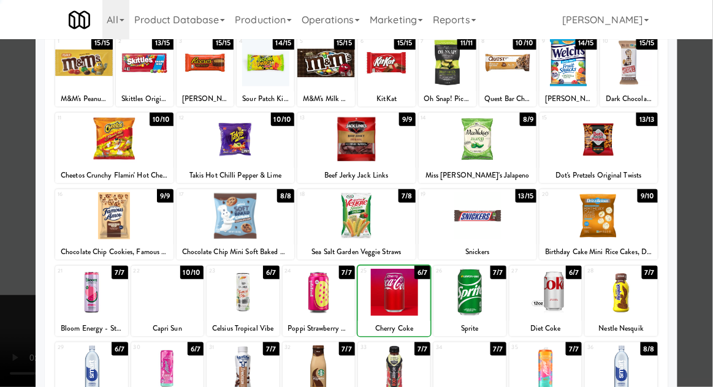
click at [706, 240] on div at bounding box center [356, 193] width 713 height 387
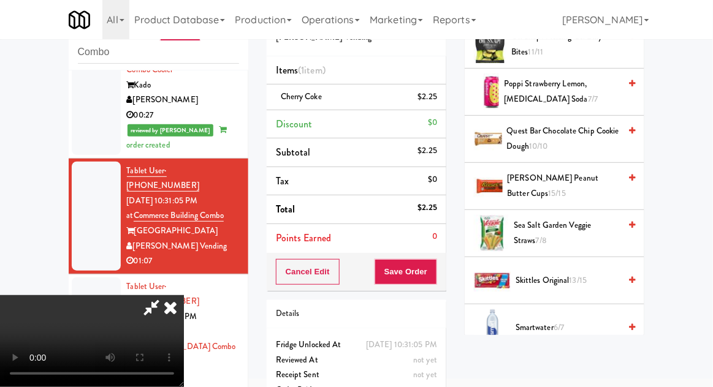
scroll to position [1208, 0]
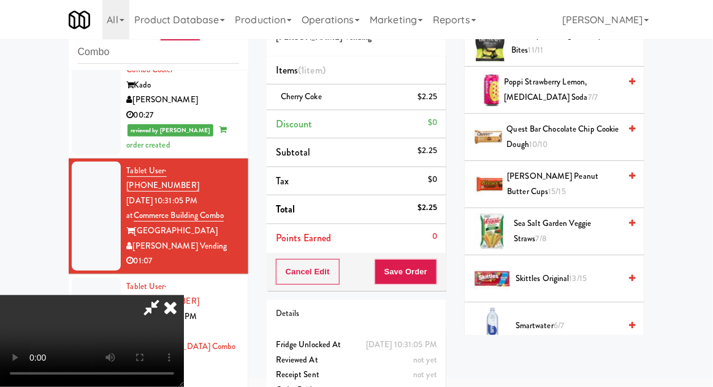
click at [591, 274] on span "Skittles Original 13/15" at bounding box center [567, 278] width 104 height 15
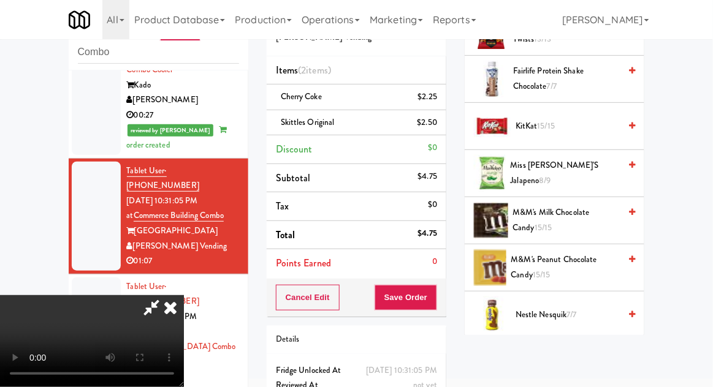
scroll to position [889, 0]
click at [589, 254] on span "M&M's Peanut Chocolate Candy 15/15" at bounding box center [565, 267] width 109 height 30
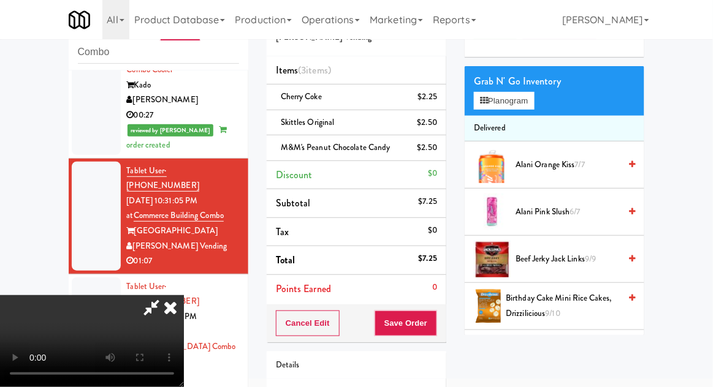
scroll to position [0, 0]
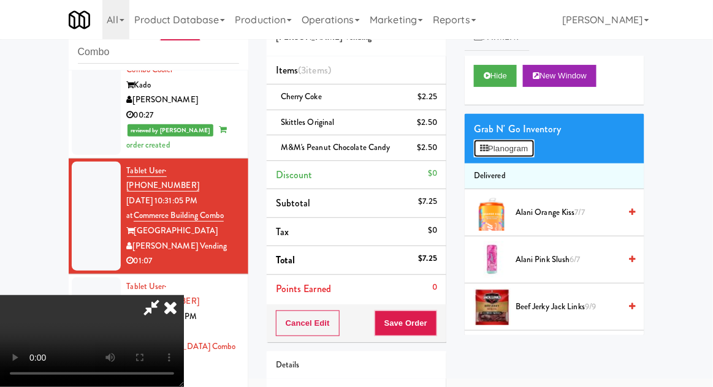
click at [534, 153] on button "Planogram" at bounding box center [504, 149] width 60 height 18
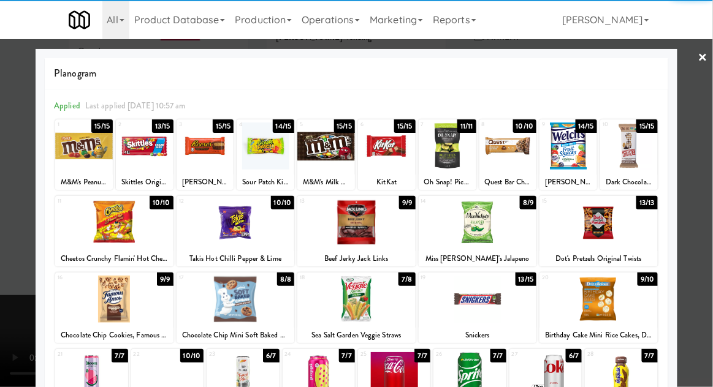
click at [99, 223] on div at bounding box center [114, 222] width 118 height 47
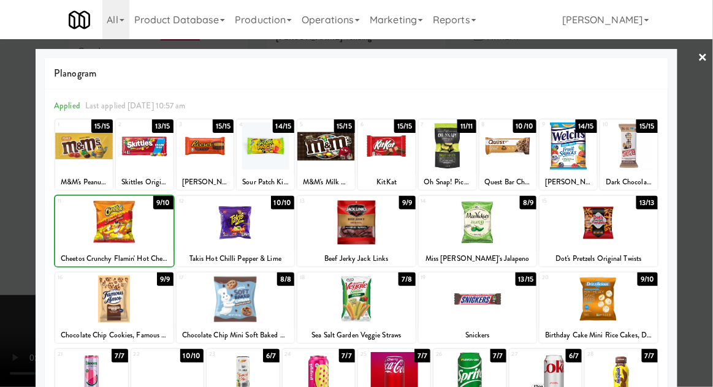
click at [707, 213] on div at bounding box center [356, 193] width 713 height 387
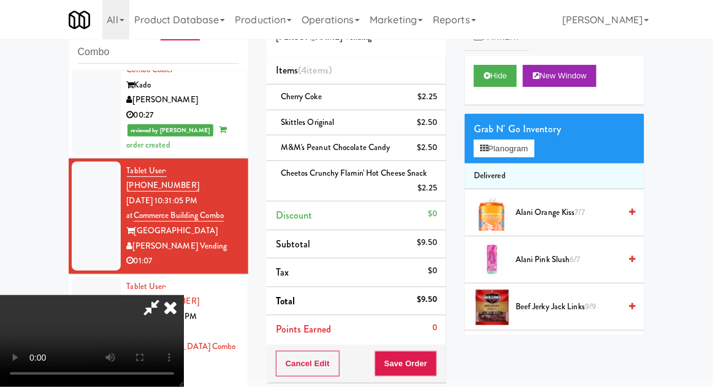
click at [165, 295] on icon at bounding box center [151, 307] width 28 height 25
click at [361, 180] on div "Cheetos Crunchy Flamin' Hot Cheese Snack $2.25" at bounding box center [356, 181] width 161 height 30
click at [433, 188] on link at bounding box center [435, 193] width 11 height 15
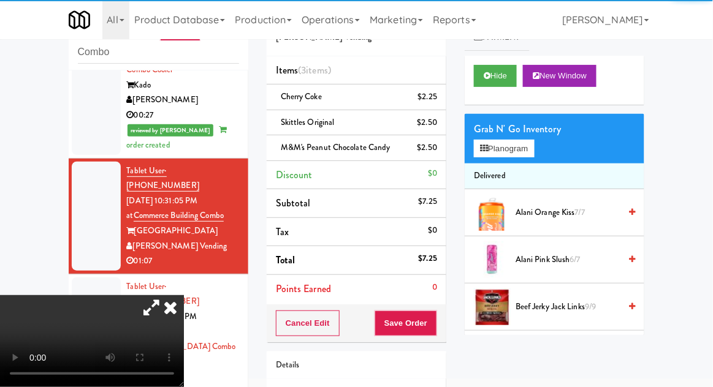
click at [165, 295] on icon at bounding box center [151, 307] width 28 height 25
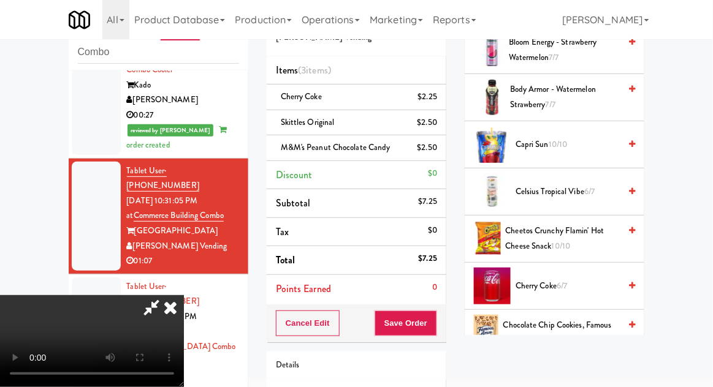
scroll to position [359, 0]
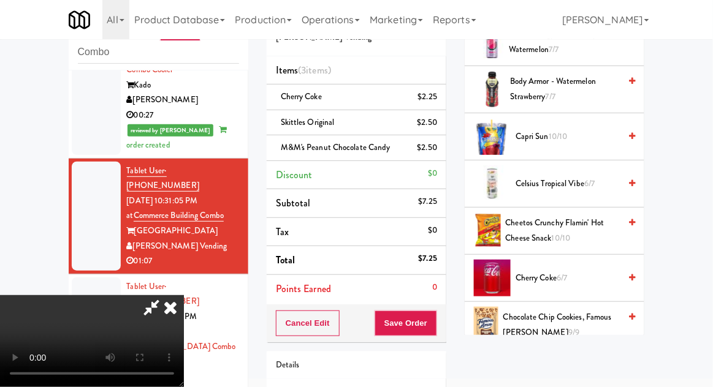
click at [566, 243] on span "Cheetos Crunchy Flamin' Hot Cheese Snack 10/10" at bounding box center [562, 231] width 115 height 30
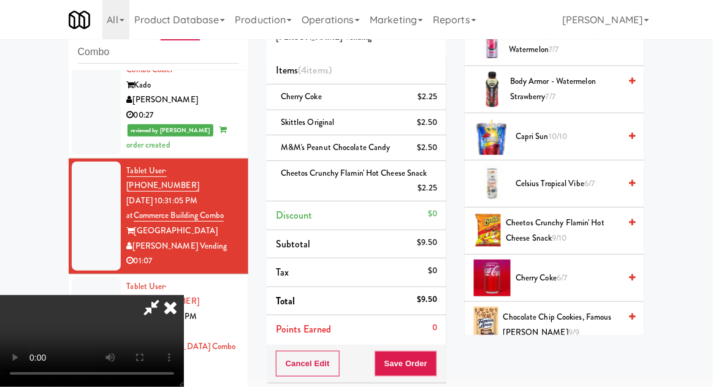
scroll to position [45, 0]
click at [435, 364] on button "Save Order" at bounding box center [405, 364] width 62 height 26
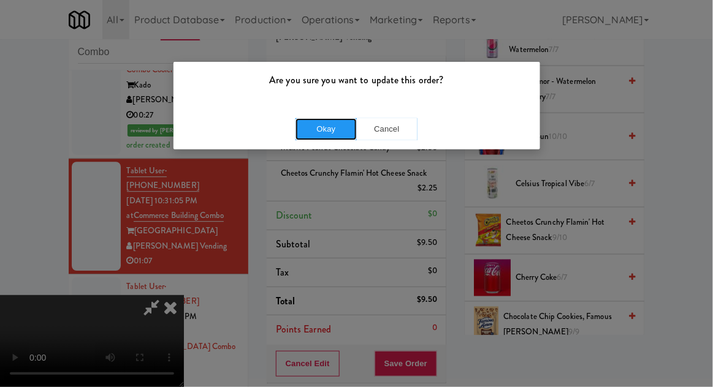
click at [310, 135] on button "Okay" at bounding box center [325, 129] width 61 height 22
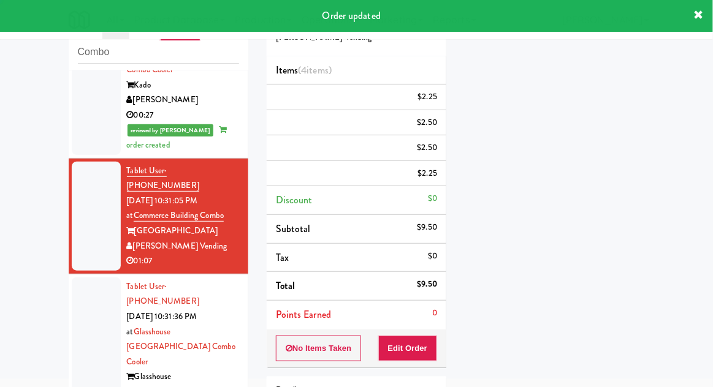
scroll to position [0, 0]
click at [70, 274] on li "Tablet User · (716) 398-1315 [DATE] 10:31:36 PM at [GEOGRAPHIC_DATA] Combo Cool…" at bounding box center [159, 362] width 180 height 176
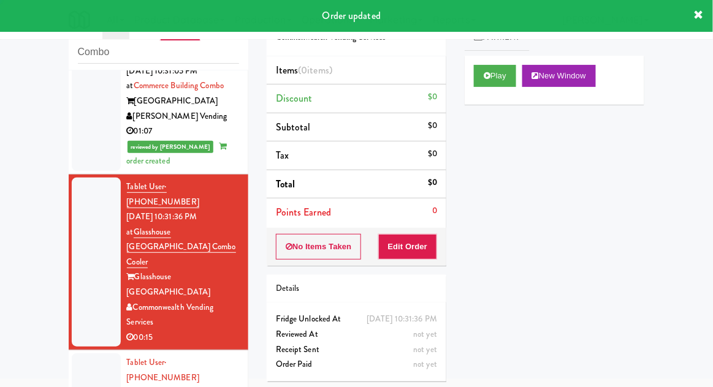
scroll to position [940, 0]
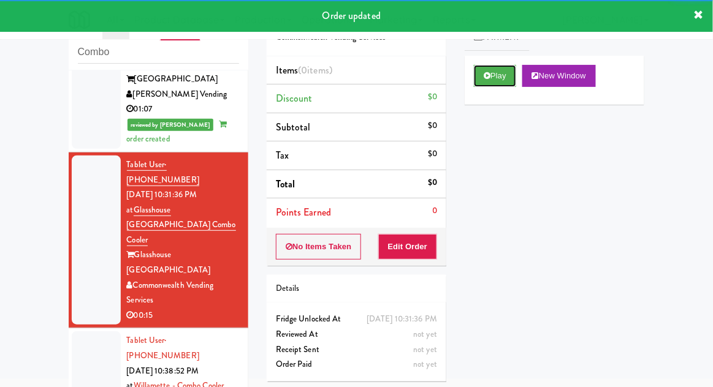
click at [486, 85] on button "Play" at bounding box center [495, 76] width 42 height 22
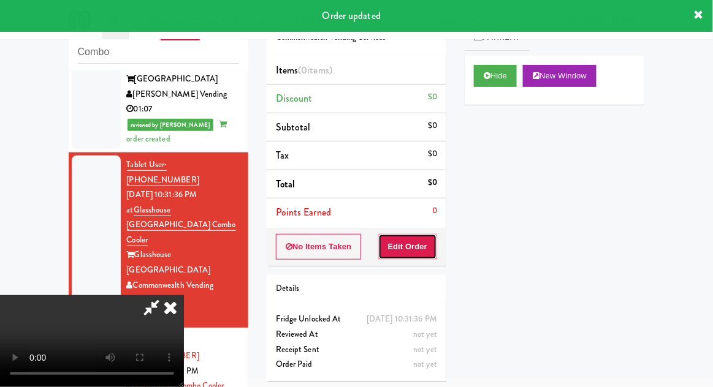
click at [422, 251] on button "Edit Order" at bounding box center [407, 247] width 59 height 26
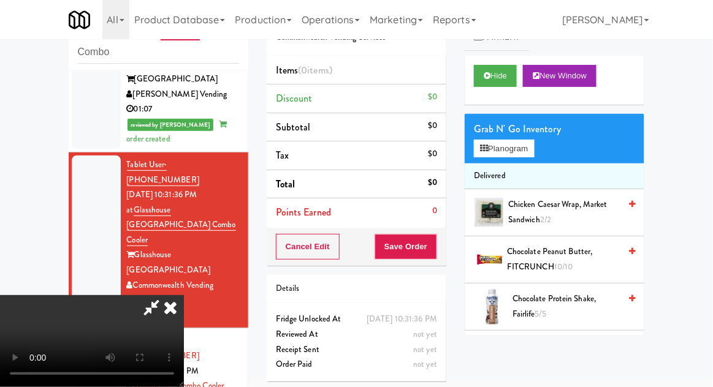
scroll to position [45, 0]
click at [534, 150] on button "Planogram" at bounding box center [504, 149] width 60 height 18
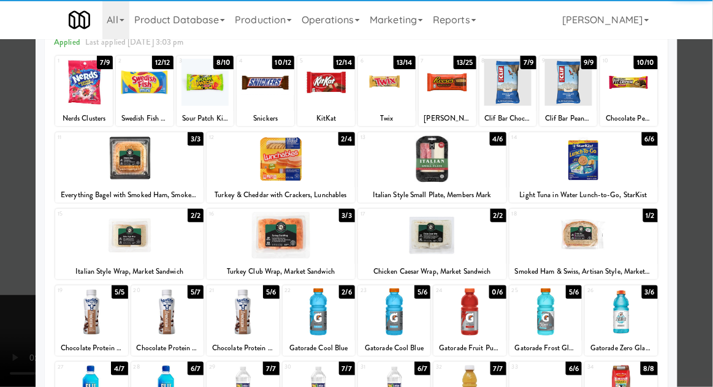
scroll to position [67, 0]
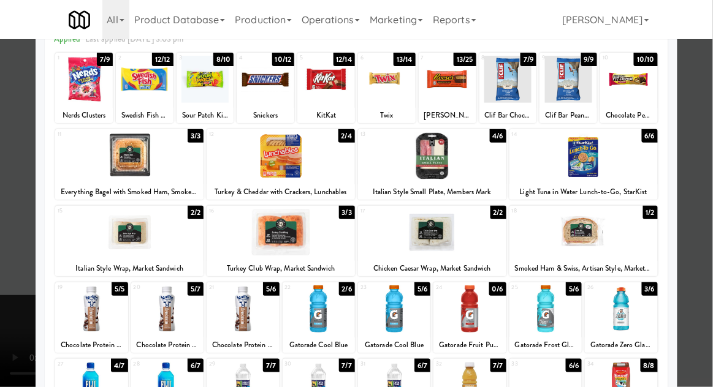
click at [399, 317] on div at bounding box center [394, 309] width 72 height 47
click at [705, 206] on div at bounding box center [356, 193] width 713 height 387
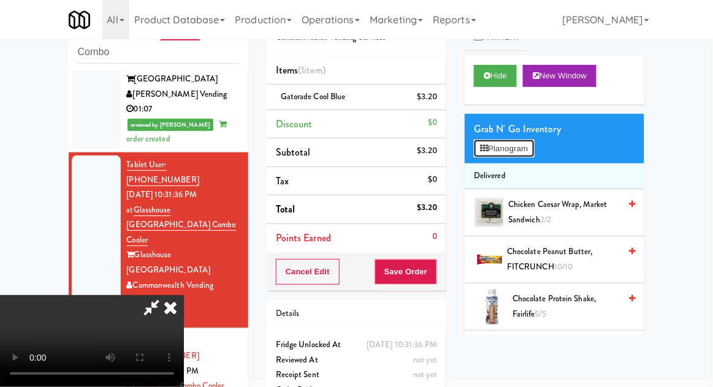
click at [528, 148] on button "Planogram" at bounding box center [504, 149] width 60 height 18
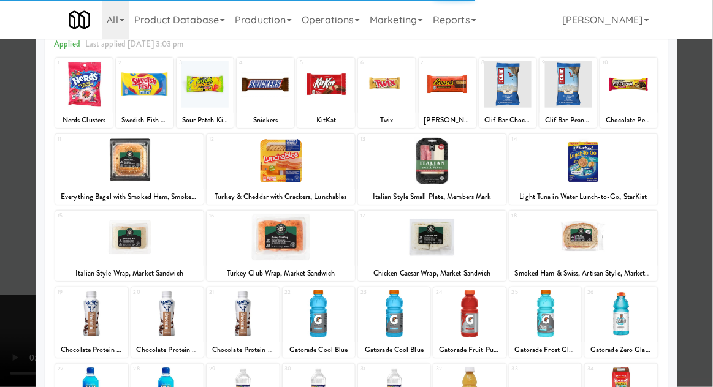
scroll to position [83, 0]
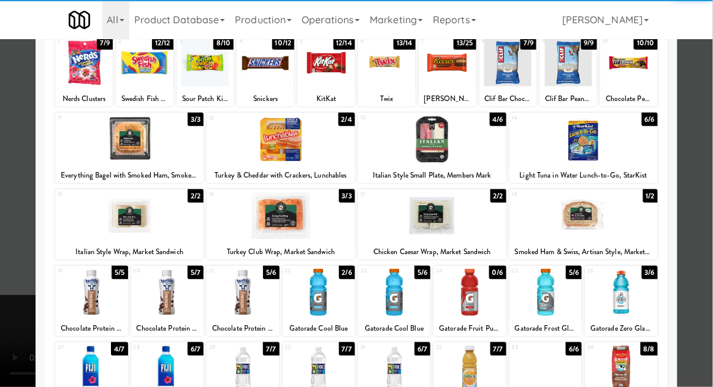
click at [325, 300] on div at bounding box center [318, 292] width 72 height 47
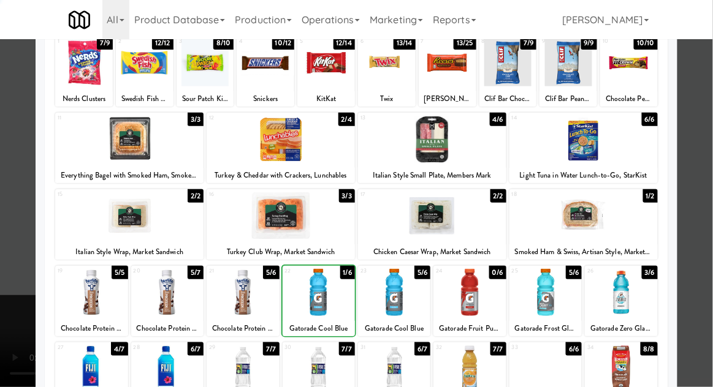
click at [711, 204] on div at bounding box center [356, 193] width 713 height 387
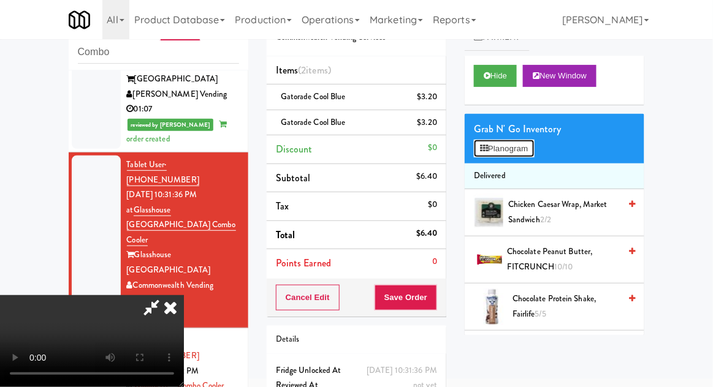
click at [528, 152] on button "Planogram" at bounding box center [504, 149] width 60 height 18
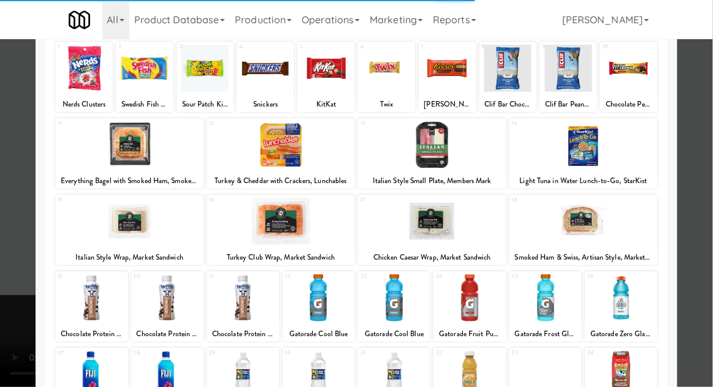
scroll to position [79, 0]
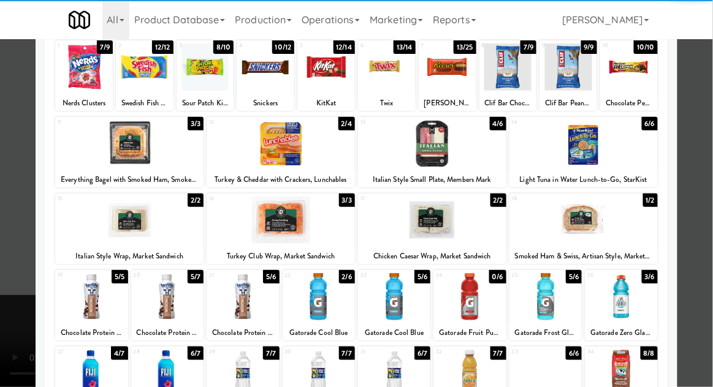
click at [395, 309] on div at bounding box center [394, 296] width 72 height 47
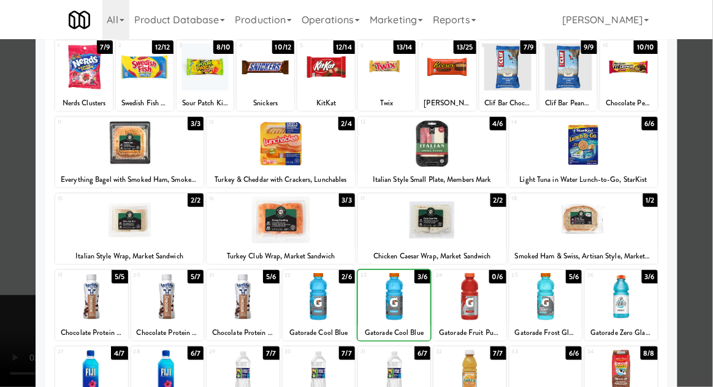
click at [711, 201] on div at bounding box center [356, 193] width 713 height 387
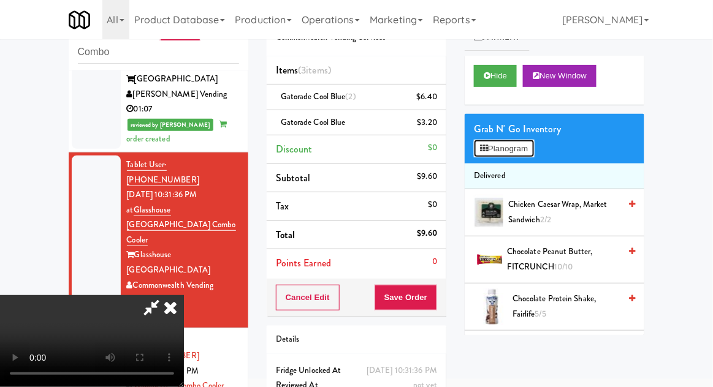
click at [534, 149] on button "Planogram" at bounding box center [504, 149] width 60 height 18
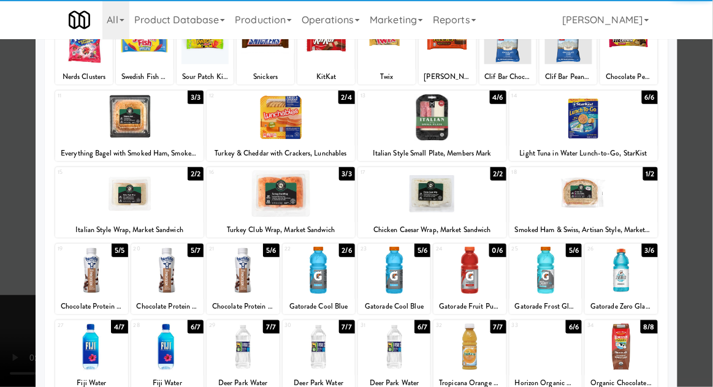
scroll to position [105, 0]
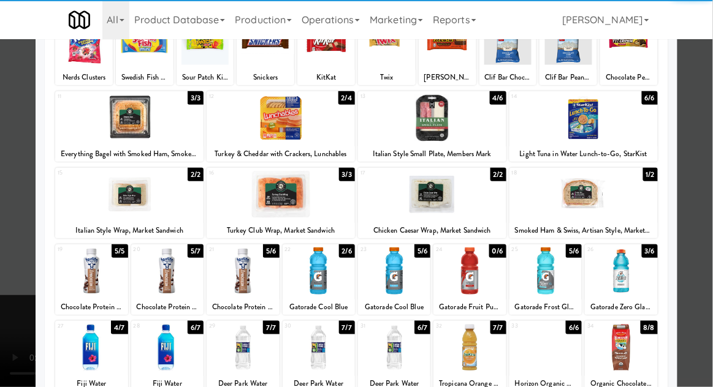
click at [385, 349] on div at bounding box center [394, 347] width 72 height 47
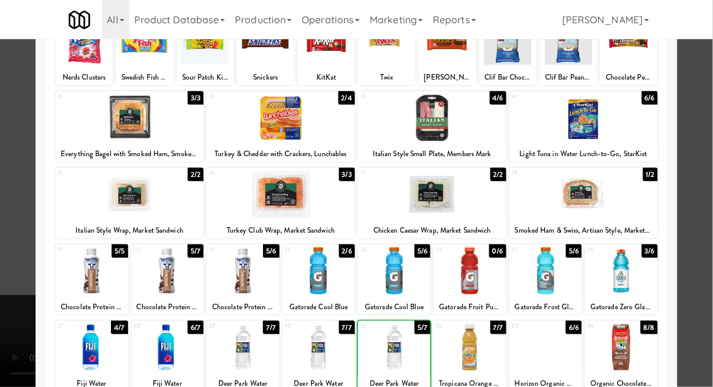
click at [703, 218] on div at bounding box center [356, 193] width 713 height 387
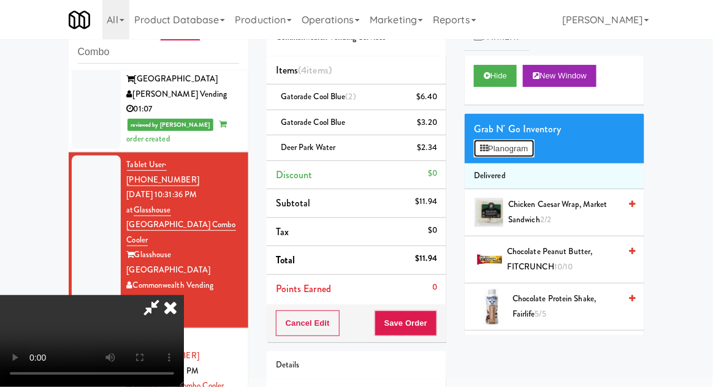
click at [532, 149] on button "Planogram" at bounding box center [504, 149] width 60 height 18
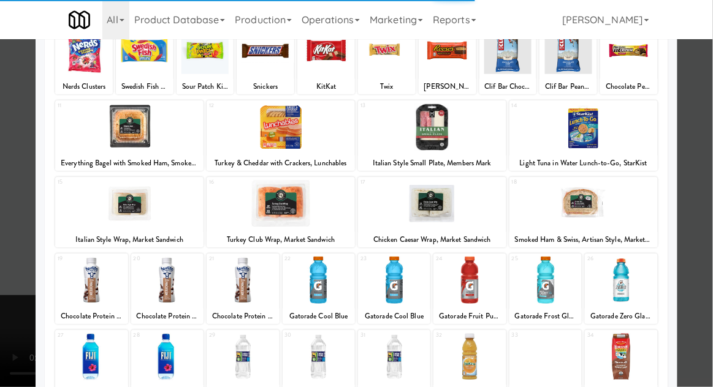
scroll to position [98, 0]
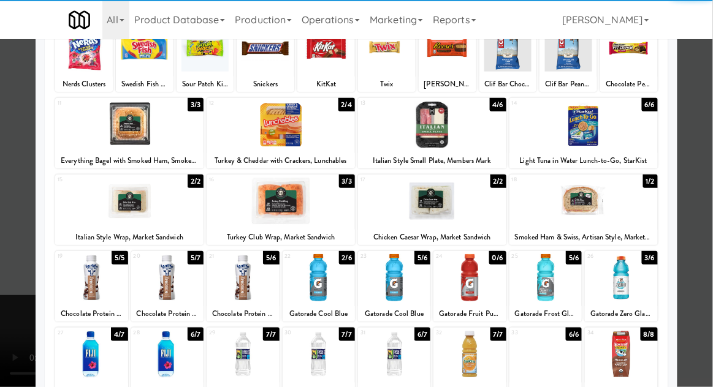
click at [478, 347] on div at bounding box center [469, 354] width 72 height 47
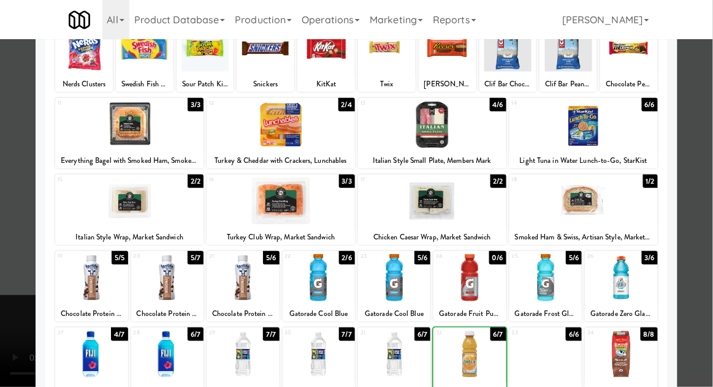
click at [707, 218] on div at bounding box center [356, 193] width 713 height 387
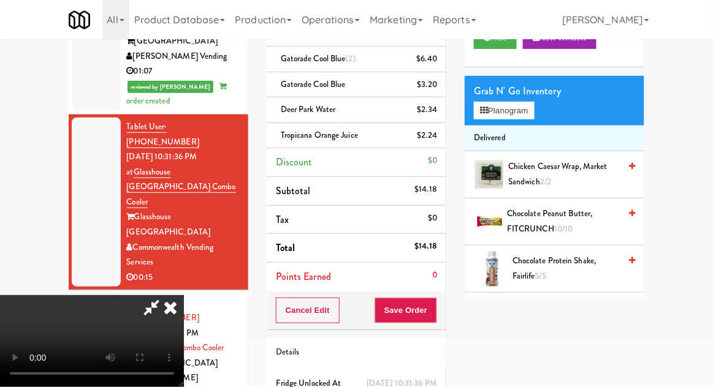
scroll to position [107, 0]
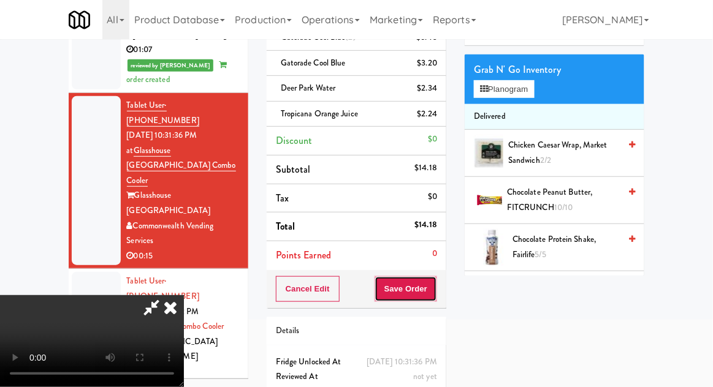
click at [434, 289] on button "Save Order" at bounding box center [405, 289] width 62 height 26
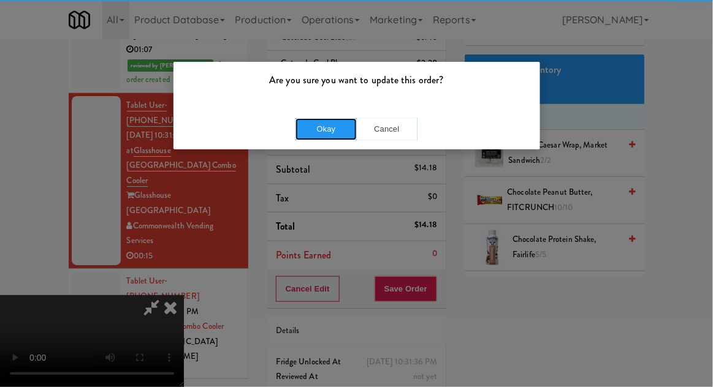
click at [322, 133] on button "Okay" at bounding box center [325, 129] width 61 height 22
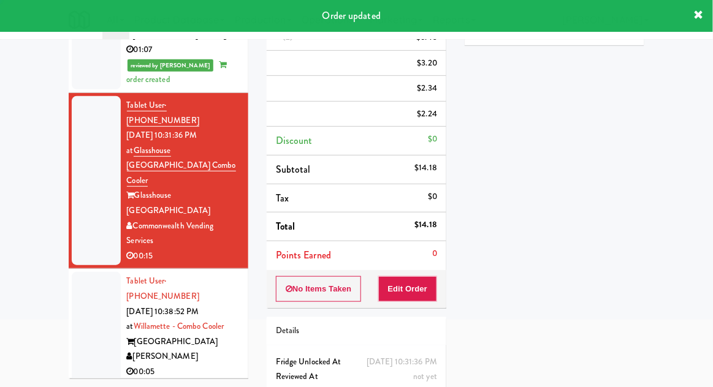
scroll to position [0, 0]
click at [76, 272] on div at bounding box center [96, 326] width 49 height 109
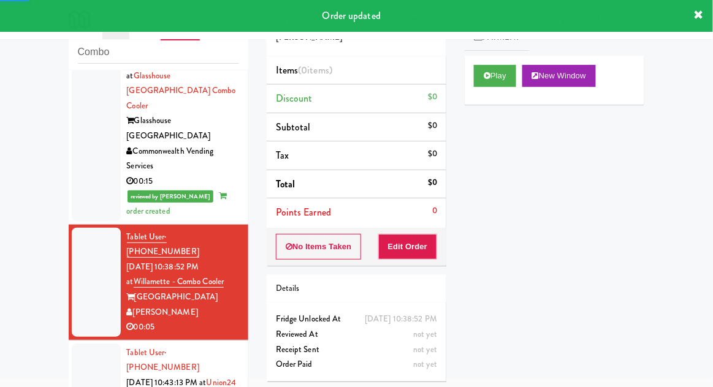
scroll to position [1078, 0]
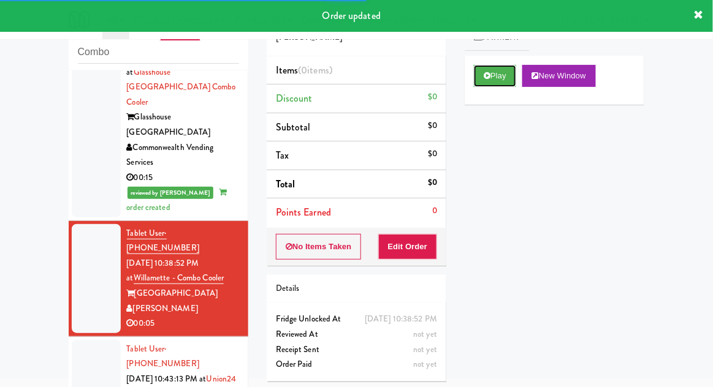
click at [477, 84] on button "Play" at bounding box center [495, 76] width 42 height 22
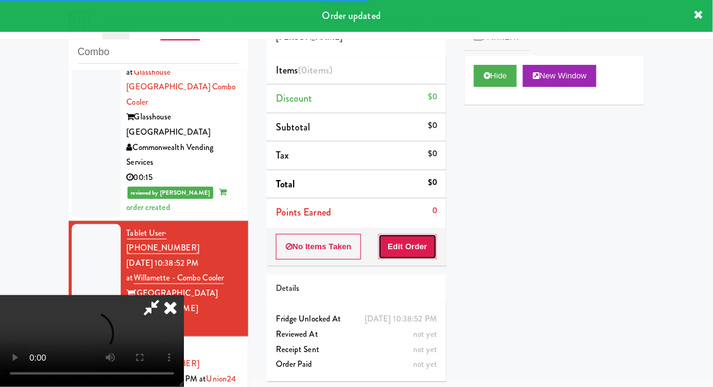
click at [407, 257] on button "Edit Order" at bounding box center [407, 247] width 59 height 26
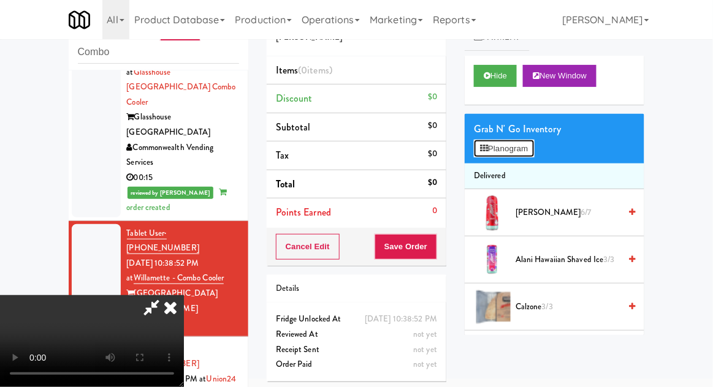
click at [531, 148] on button "Planogram" at bounding box center [504, 149] width 60 height 18
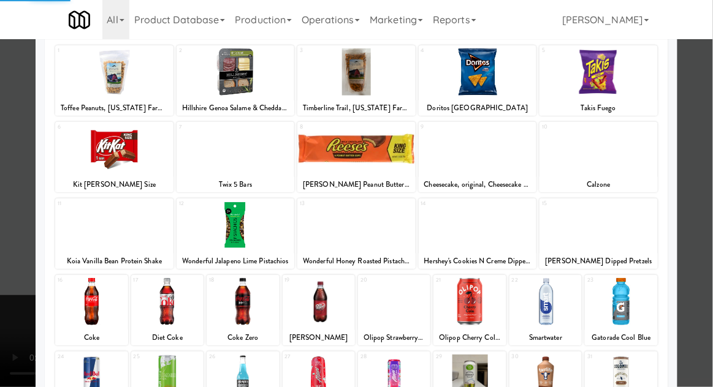
scroll to position [75, 0]
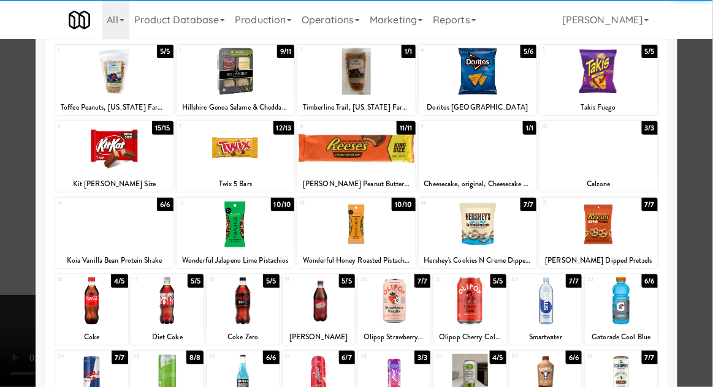
click at [474, 308] on div at bounding box center [469, 301] width 72 height 47
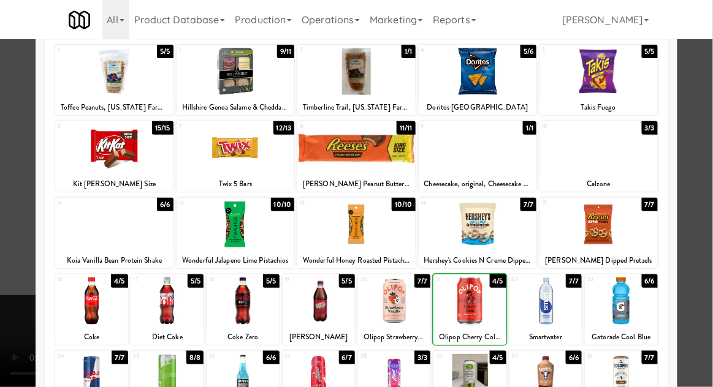
click at [708, 207] on div at bounding box center [356, 193] width 713 height 387
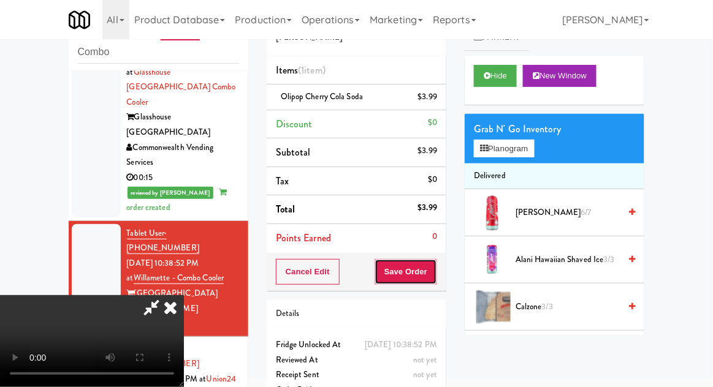
click at [431, 274] on button "Save Order" at bounding box center [405, 272] width 62 height 26
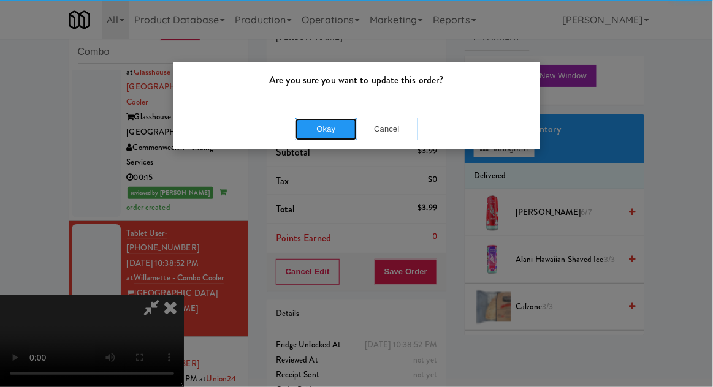
click at [331, 127] on button "Okay" at bounding box center [325, 129] width 61 height 22
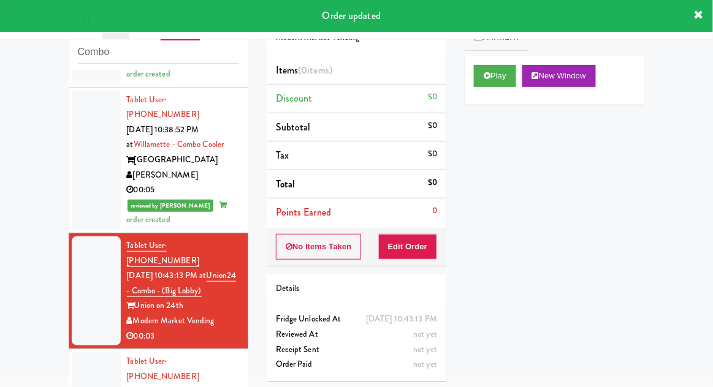
scroll to position [1214, 0]
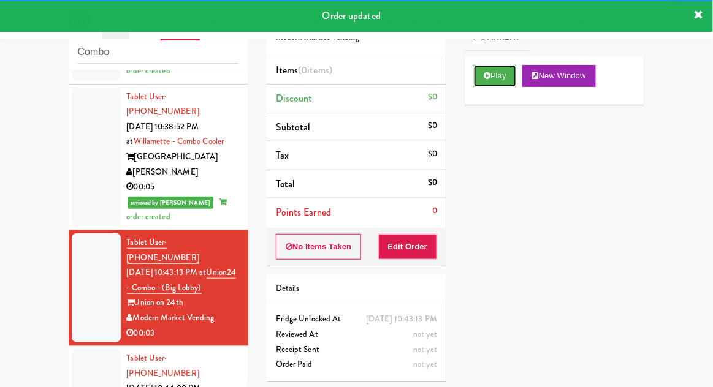
click at [501, 74] on button "Play" at bounding box center [495, 76] width 42 height 22
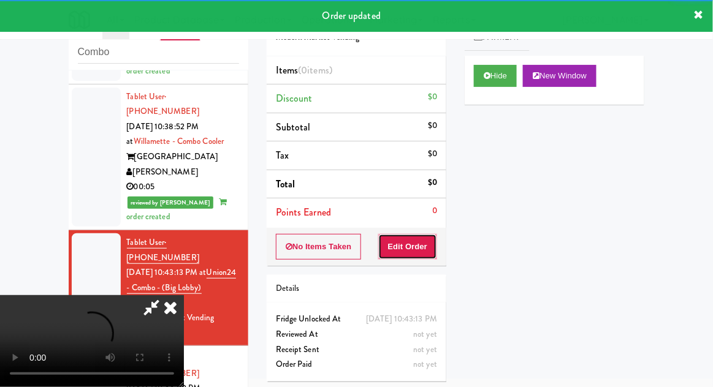
click at [420, 255] on button "Edit Order" at bounding box center [407, 247] width 59 height 26
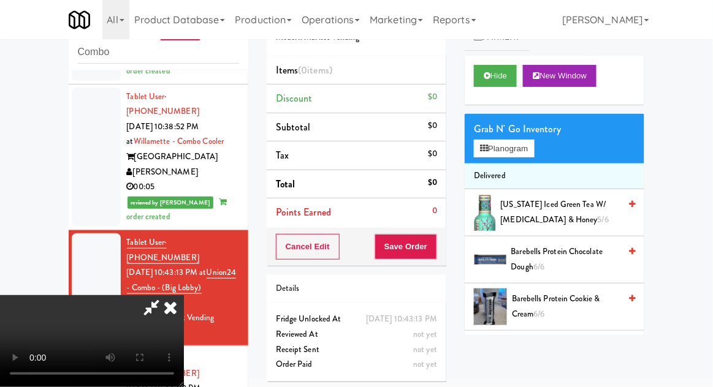
scroll to position [0, 0]
click at [517, 142] on button "Planogram" at bounding box center [504, 149] width 60 height 18
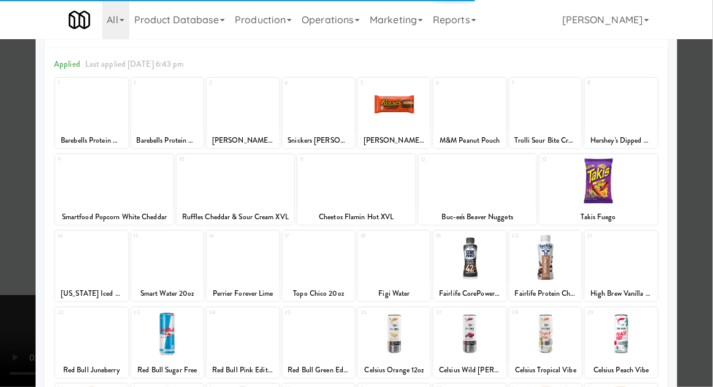
scroll to position [56, 0]
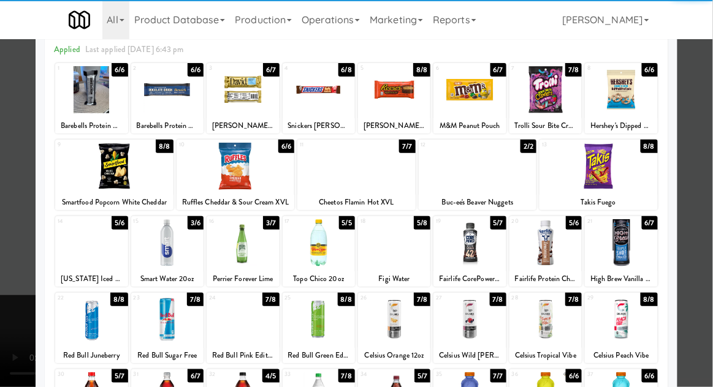
click at [706, 202] on div at bounding box center [356, 193] width 713 height 387
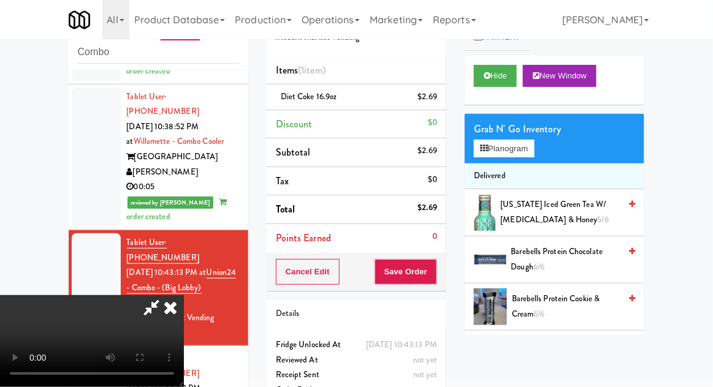
scroll to position [45, 0]
click at [435, 271] on button "Save Order" at bounding box center [405, 272] width 62 height 26
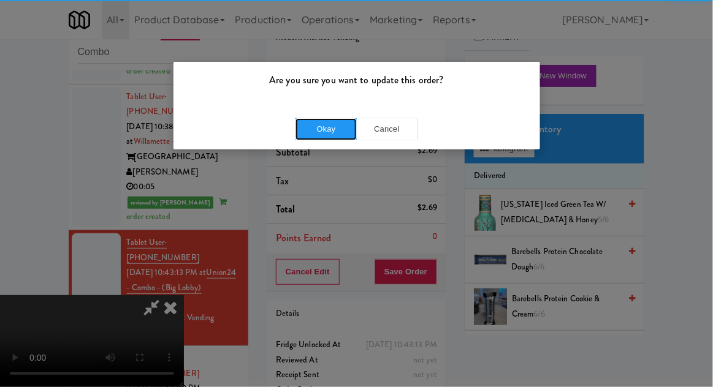
click at [320, 128] on button "Okay" at bounding box center [325, 129] width 61 height 22
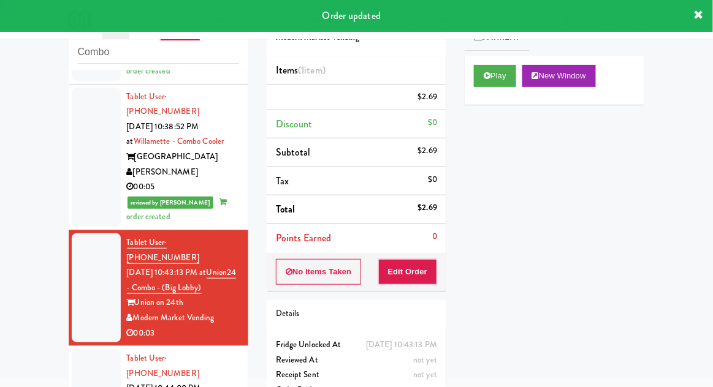
scroll to position [0, 0]
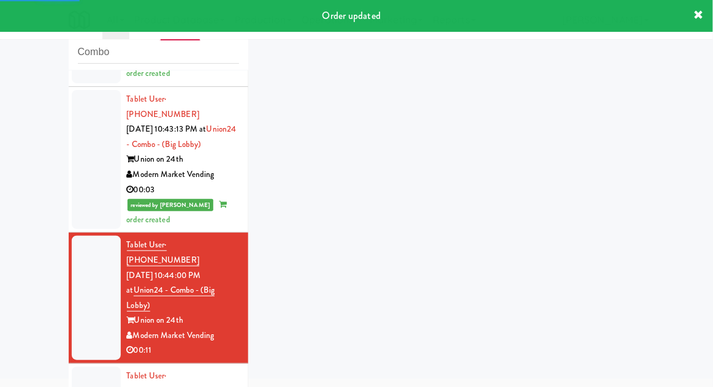
scroll to position [1360, 0]
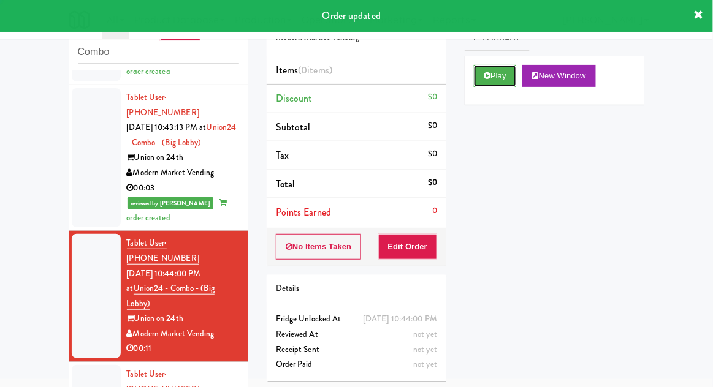
click at [480, 78] on button "Play" at bounding box center [495, 76] width 42 height 22
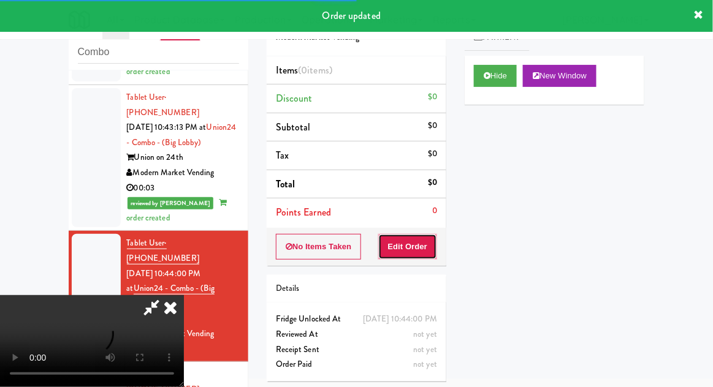
click at [399, 257] on button "Edit Order" at bounding box center [407, 247] width 59 height 26
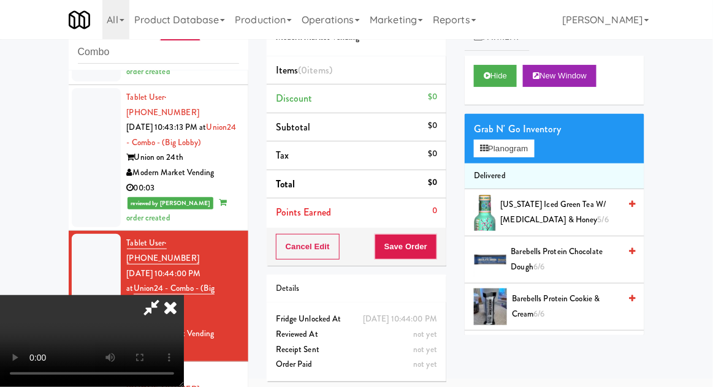
scroll to position [0, 0]
click at [524, 150] on button "Planogram" at bounding box center [504, 149] width 60 height 18
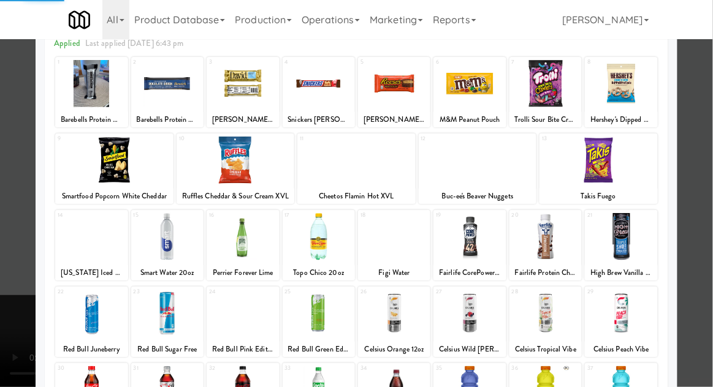
scroll to position [107, 0]
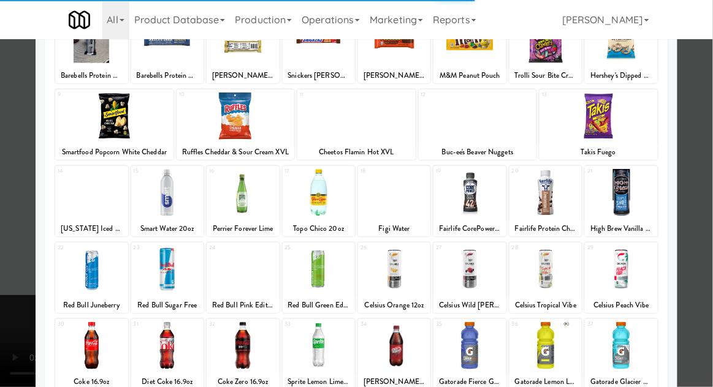
click at [706, 202] on div at bounding box center [356, 193] width 713 height 387
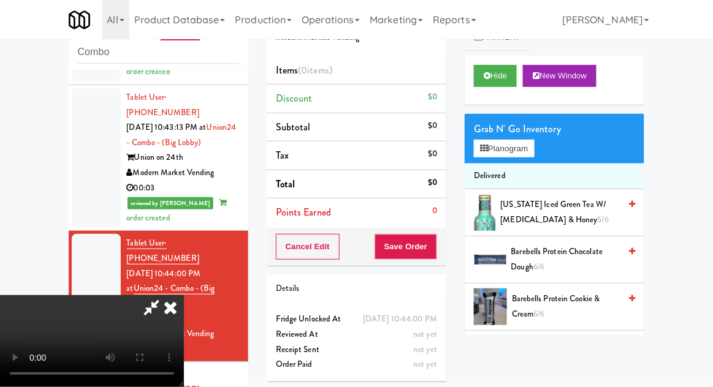
scroll to position [45, 0]
click at [534, 149] on button "Planogram" at bounding box center [504, 149] width 60 height 18
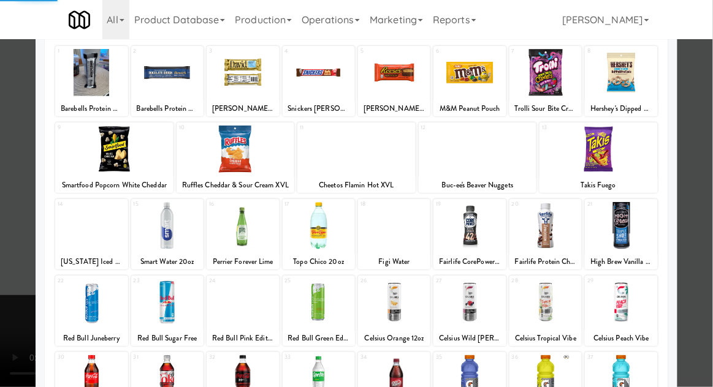
scroll to position [73, 0]
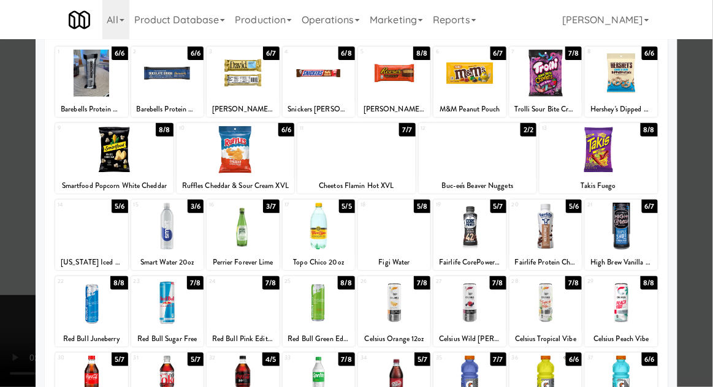
click at [469, 305] on div at bounding box center [469, 302] width 72 height 47
click at [705, 216] on div at bounding box center [356, 193] width 713 height 387
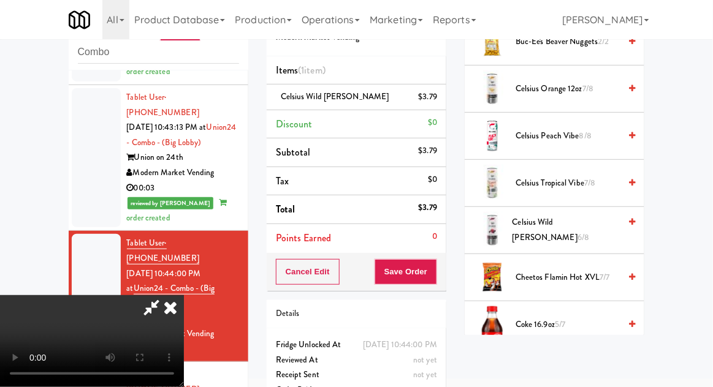
scroll to position [325, 0]
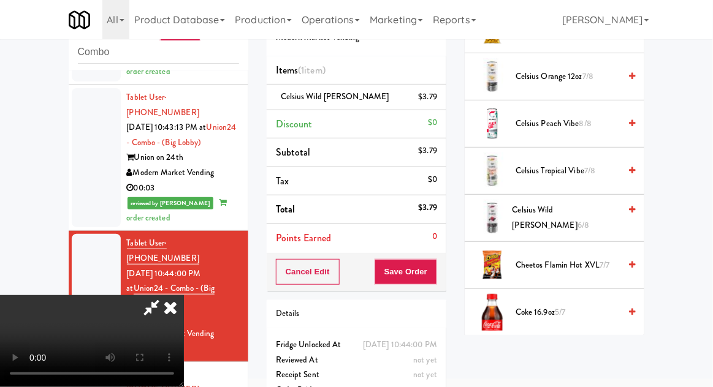
click at [587, 219] on span "6/8" at bounding box center [583, 225] width 12 height 12
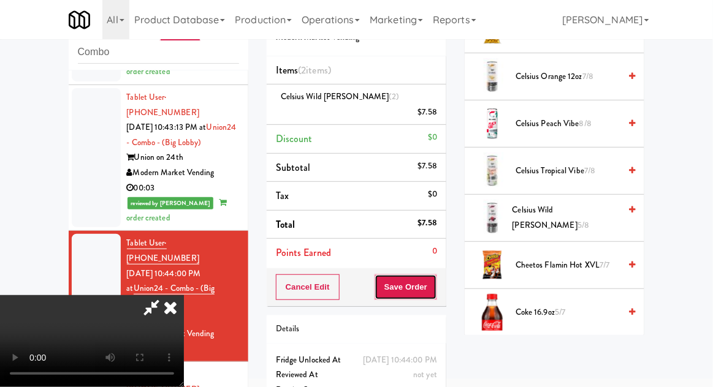
click at [434, 276] on button "Save Order" at bounding box center [405, 287] width 62 height 26
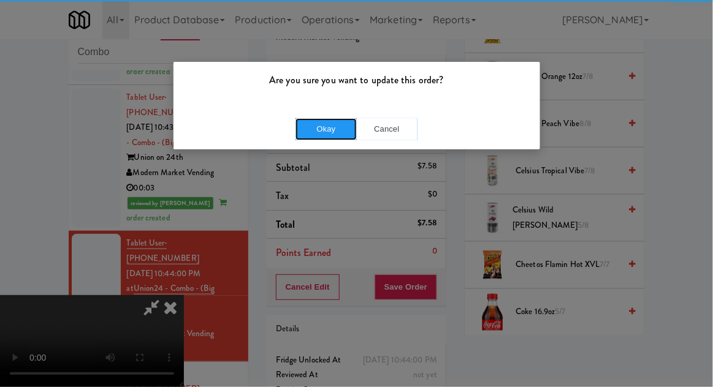
click at [317, 120] on button "Okay" at bounding box center [325, 129] width 61 height 22
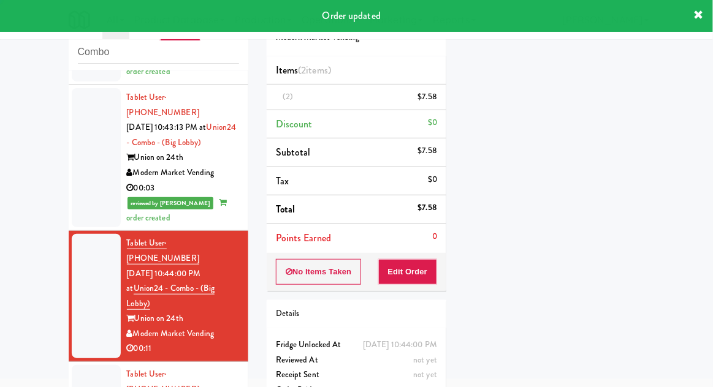
scroll to position [0, 0]
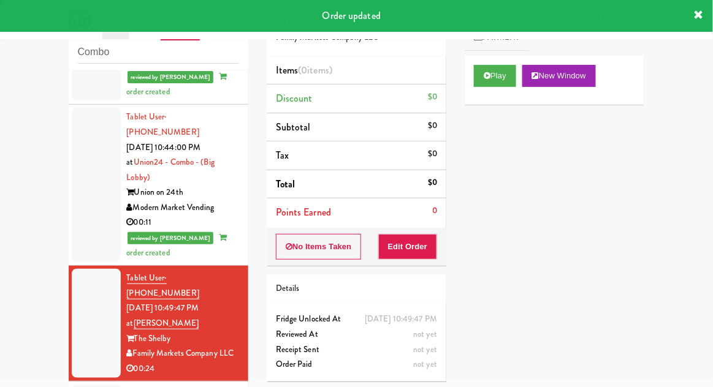
scroll to position [1516, 0]
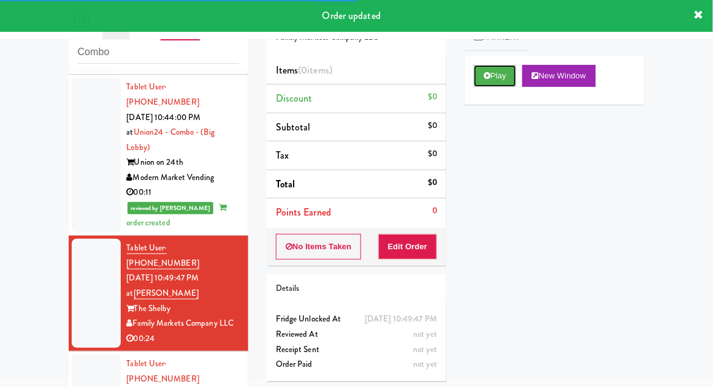
click at [484, 70] on button "Play" at bounding box center [495, 76] width 42 height 22
click at [412, 247] on button "Edit Order" at bounding box center [407, 247] width 59 height 26
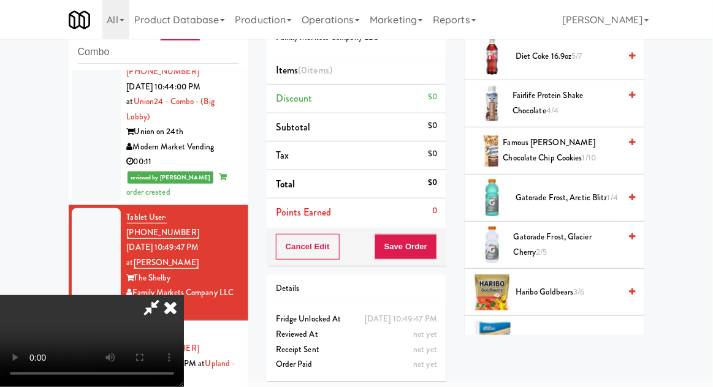
scroll to position [782, 0]
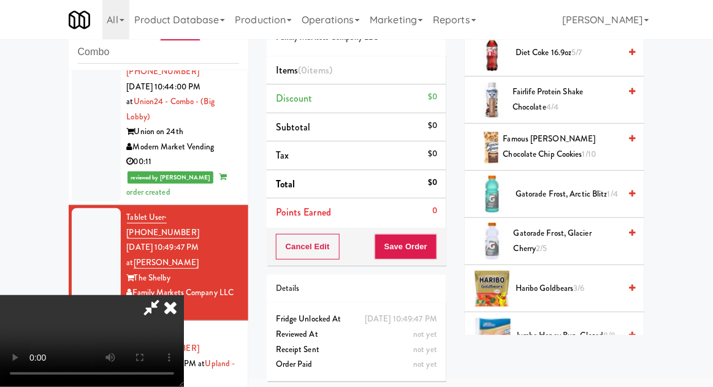
click at [577, 282] on span "3/6" at bounding box center [578, 288] width 11 height 12
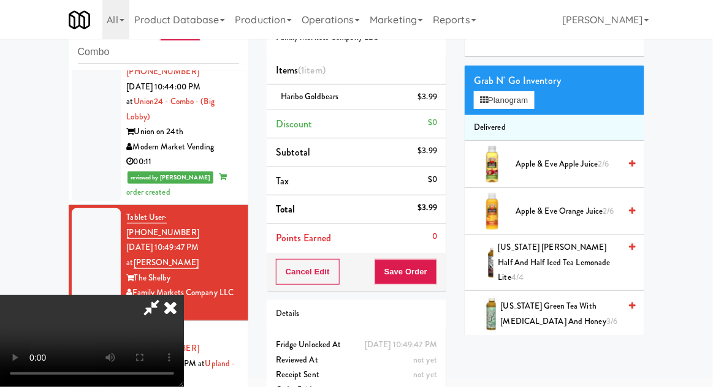
scroll to position [0, 0]
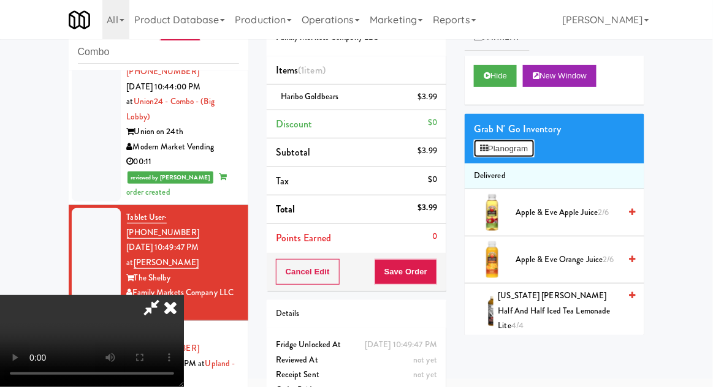
click at [533, 153] on button "Planogram" at bounding box center [504, 149] width 60 height 18
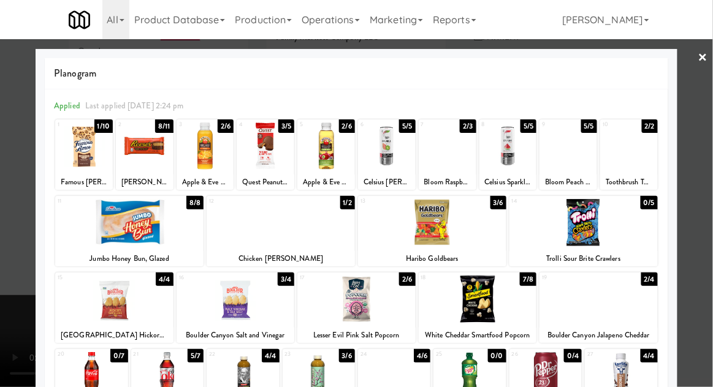
click at [582, 159] on div at bounding box center [568, 146] width 58 height 47
click at [711, 142] on div at bounding box center [356, 193] width 713 height 387
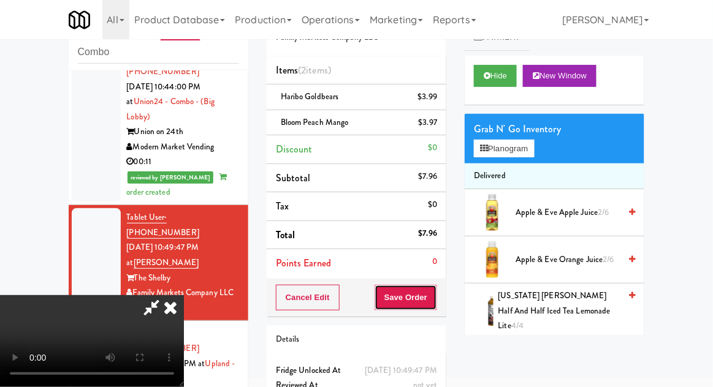
click at [434, 301] on button "Save Order" at bounding box center [405, 298] width 62 height 26
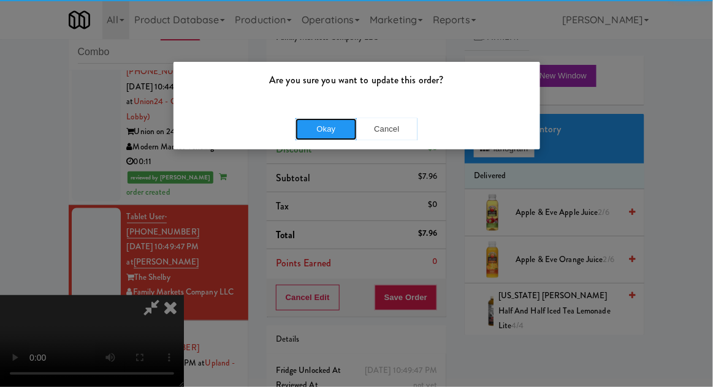
click at [309, 134] on button "Okay" at bounding box center [325, 129] width 61 height 22
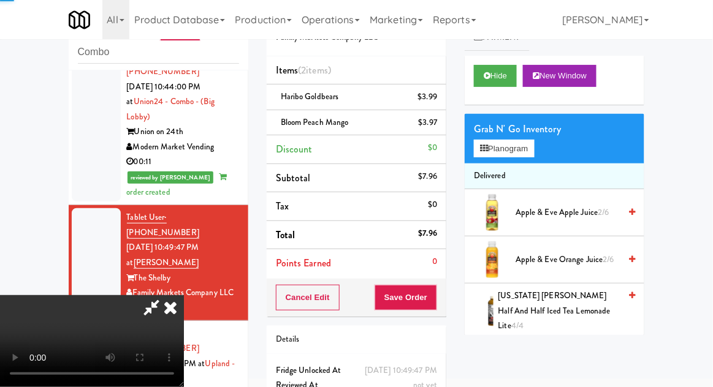
click at [86, 324] on div at bounding box center [96, 378] width 49 height 109
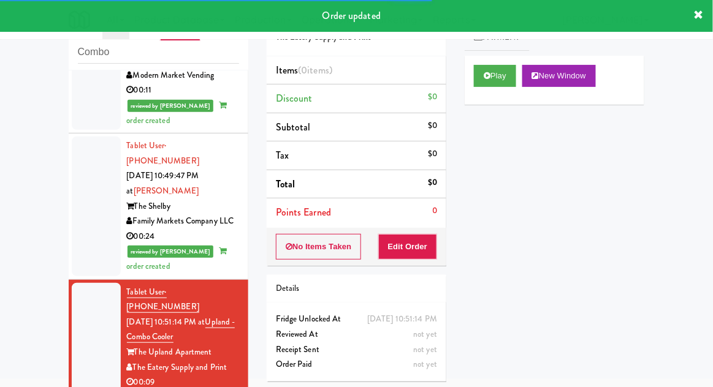
scroll to position [1648, 0]
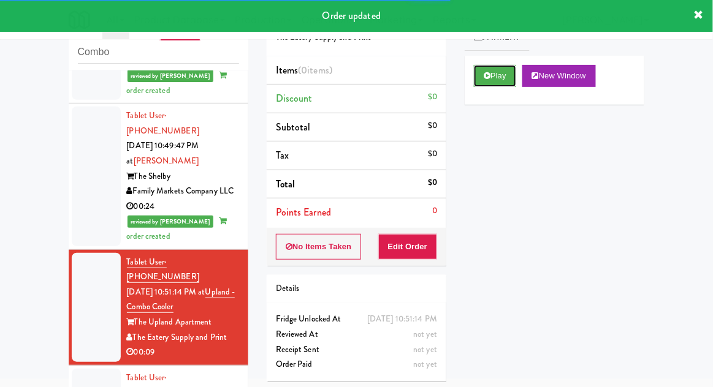
click at [483, 77] on icon at bounding box center [486, 76] width 7 height 8
click at [420, 255] on button "Edit Order" at bounding box center [407, 247] width 59 height 26
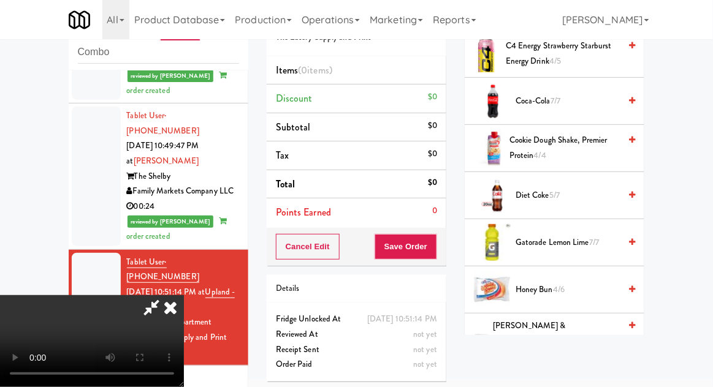
scroll to position [154, 0]
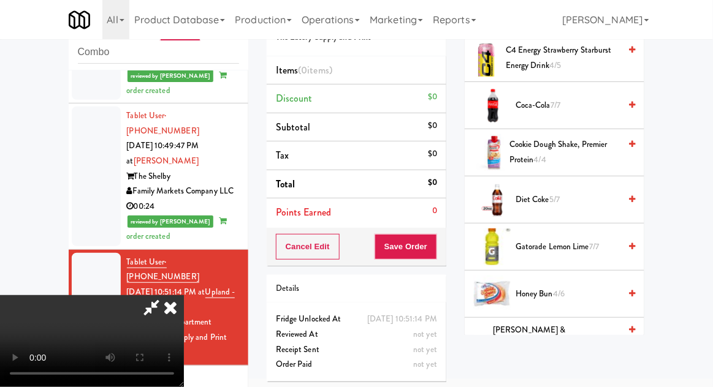
click at [575, 200] on span "Diet Coke 5/7" at bounding box center [567, 199] width 104 height 15
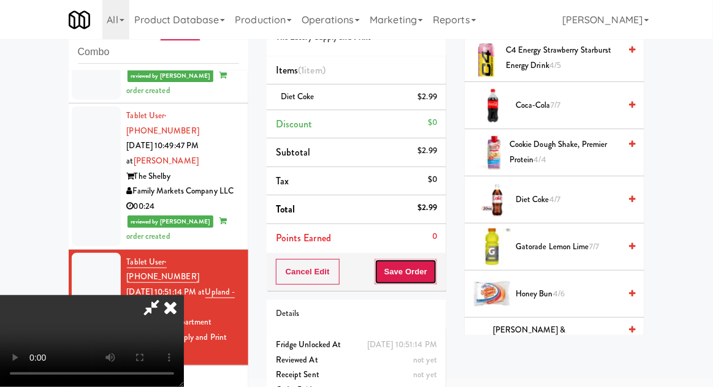
click at [435, 270] on button "Save Order" at bounding box center [405, 272] width 62 height 26
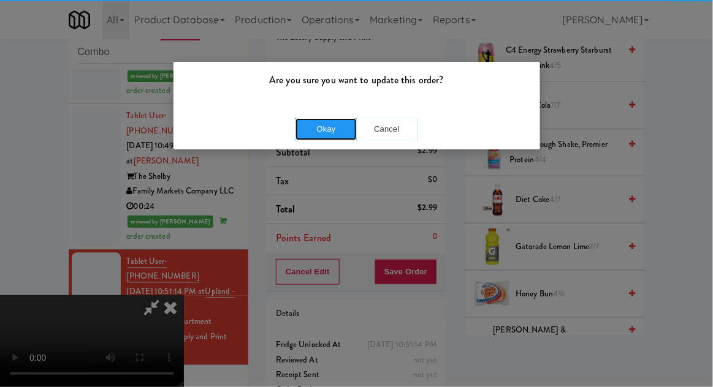
click at [303, 134] on button "Okay" at bounding box center [325, 129] width 61 height 22
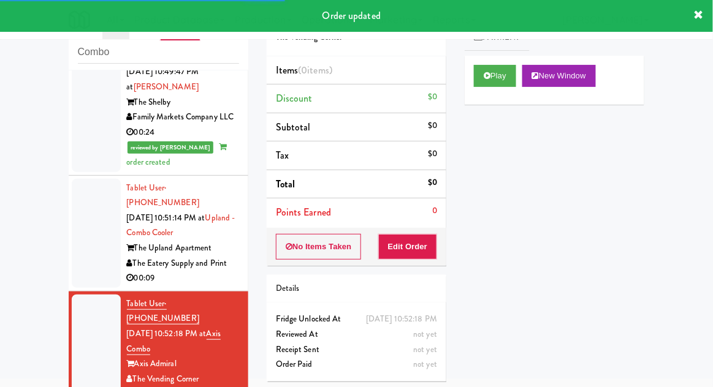
scroll to position [1722, 0]
click at [480, 78] on button "Play" at bounding box center [495, 76] width 42 height 22
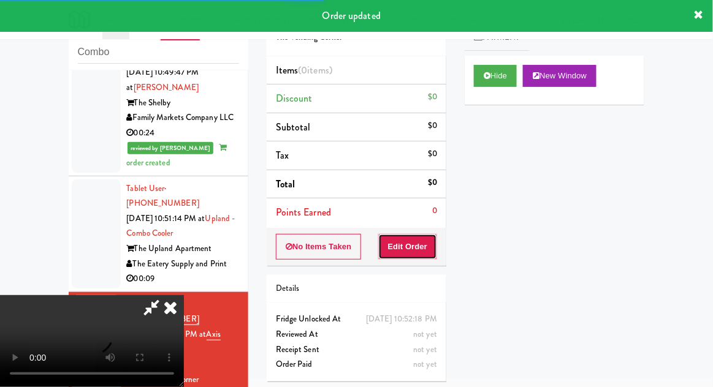
click at [436, 248] on button "Edit Order" at bounding box center [407, 247] width 59 height 26
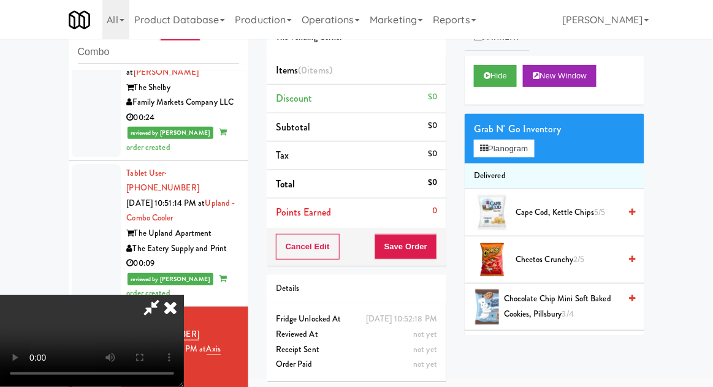
scroll to position [45, 0]
click at [531, 142] on button "Planogram" at bounding box center [504, 149] width 60 height 18
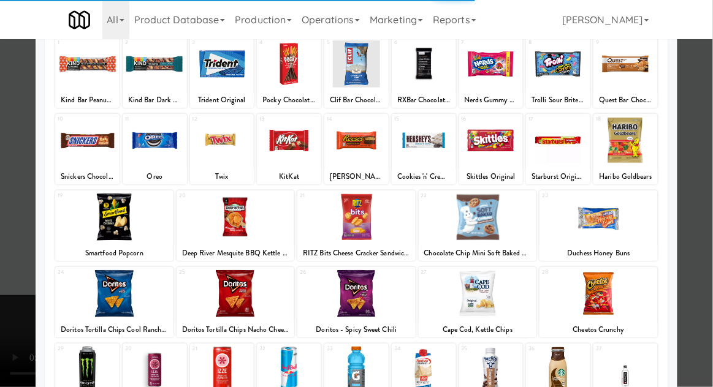
scroll to position [87, 0]
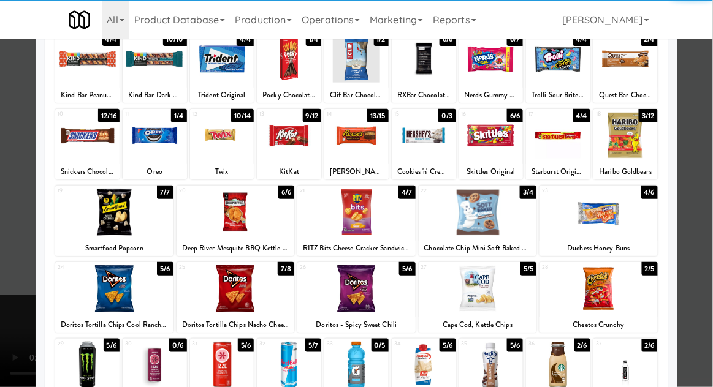
click at [512, 279] on div at bounding box center [477, 288] width 118 height 47
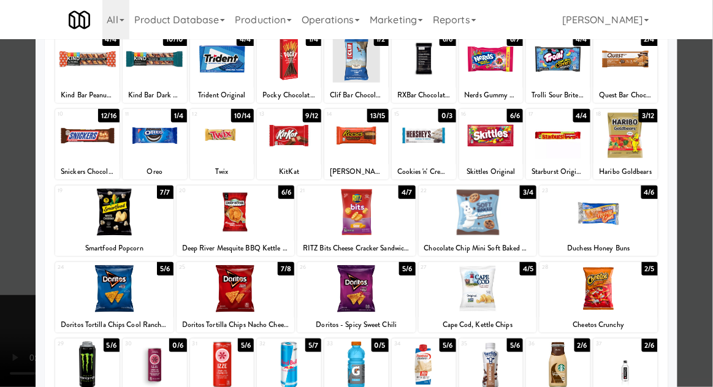
click at [704, 195] on div at bounding box center [356, 193] width 713 height 387
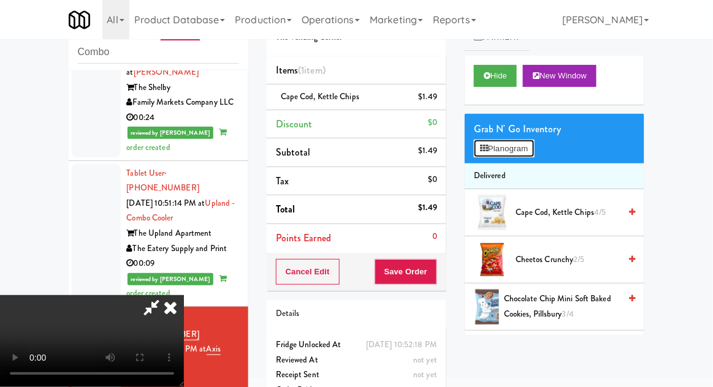
click at [528, 141] on button "Planogram" at bounding box center [504, 149] width 60 height 18
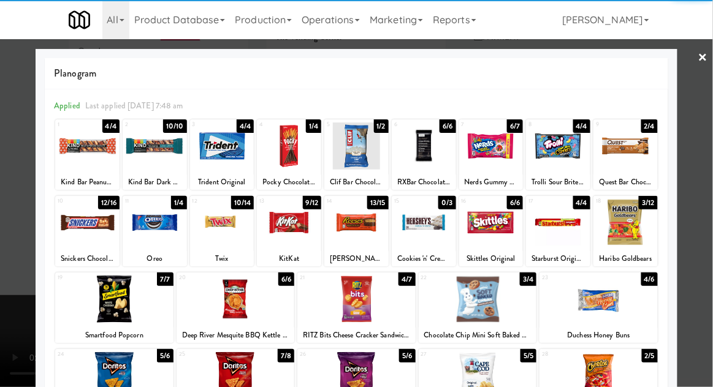
click at [290, 146] on div at bounding box center [289, 146] width 64 height 47
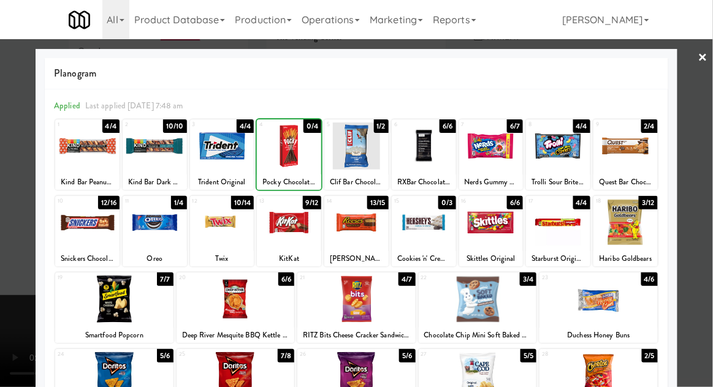
click at [711, 191] on div at bounding box center [356, 193] width 713 height 387
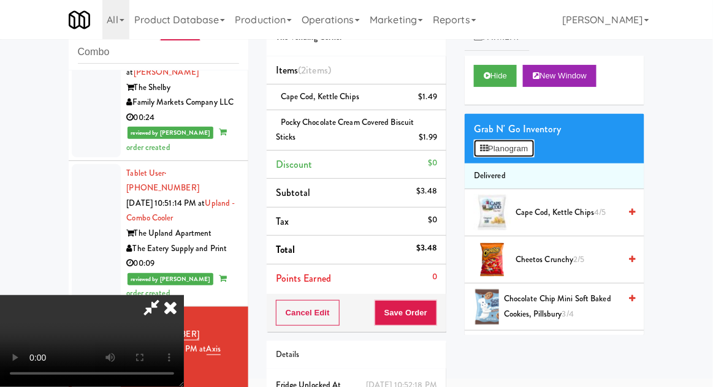
click at [521, 153] on button "Planogram" at bounding box center [504, 149] width 60 height 18
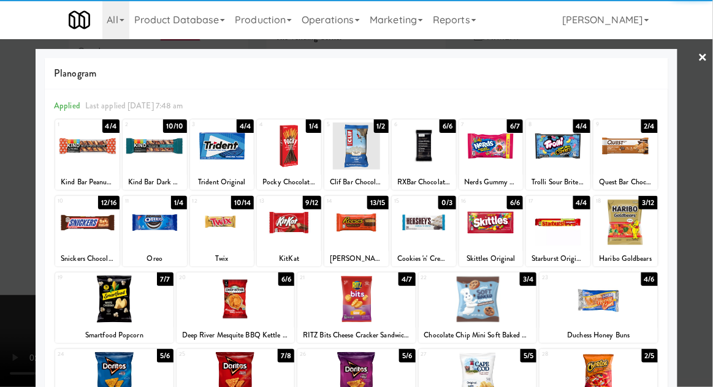
click at [360, 302] on div at bounding box center [356, 299] width 118 height 47
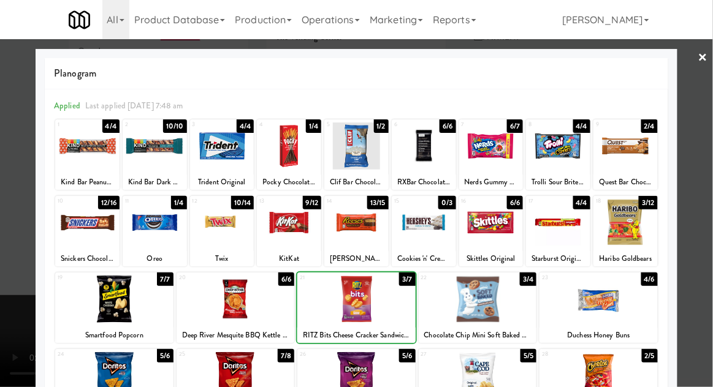
click at [709, 204] on div at bounding box center [356, 193] width 713 height 387
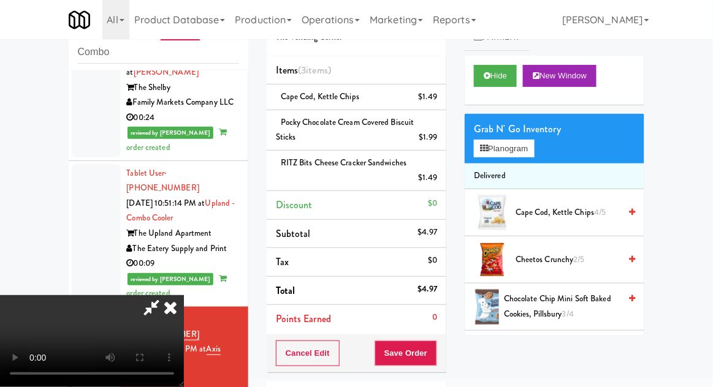
scroll to position [45, 0]
click at [428, 341] on button "Save Order" at bounding box center [405, 354] width 62 height 26
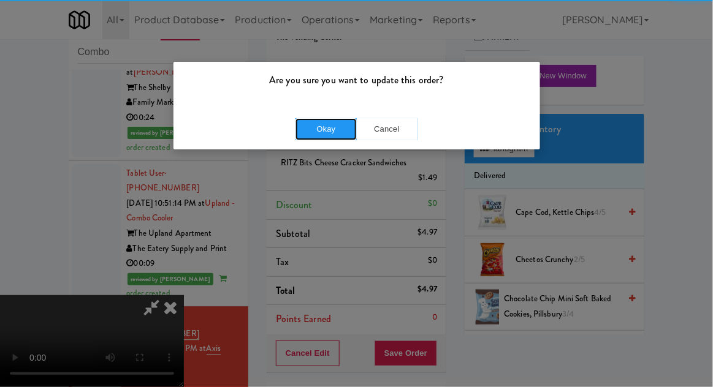
click at [334, 135] on button "Okay" at bounding box center [325, 129] width 61 height 22
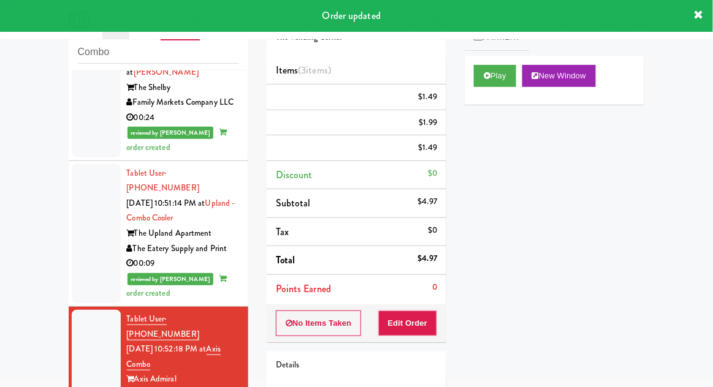
scroll to position [0, 0]
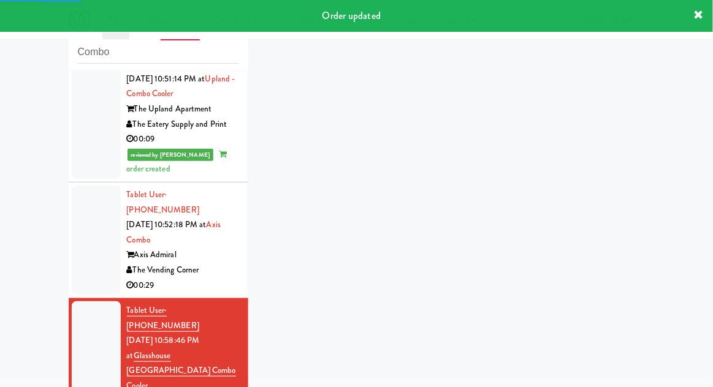
scroll to position [1863, 0]
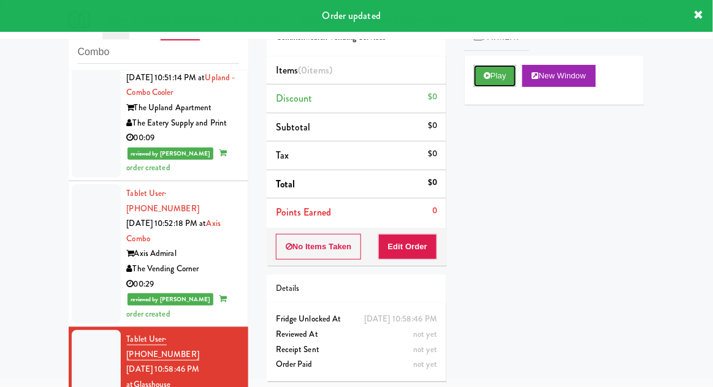
click at [499, 75] on button "Play" at bounding box center [495, 76] width 42 height 22
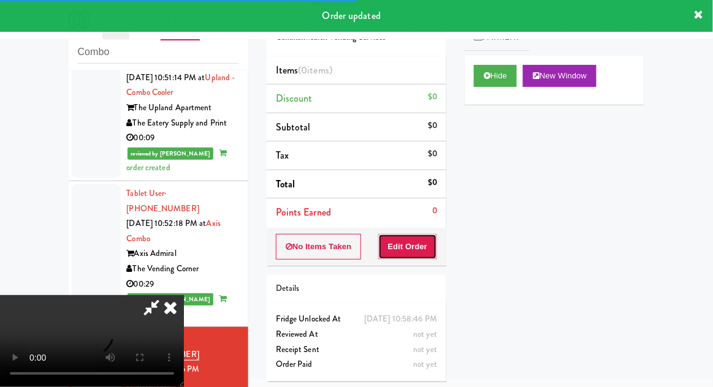
click at [418, 237] on button "Edit Order" at bounding box center [407, 247] width 59 height 26
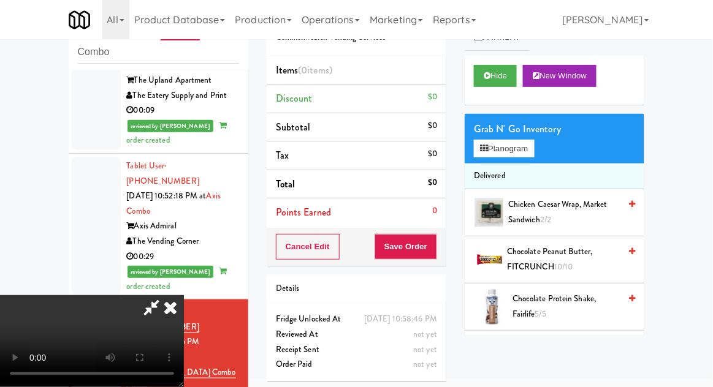
scroll to position [45, 0]
click at [529, 148] on button "Planogram" at bounding box center [504, 149] width 60 height 18
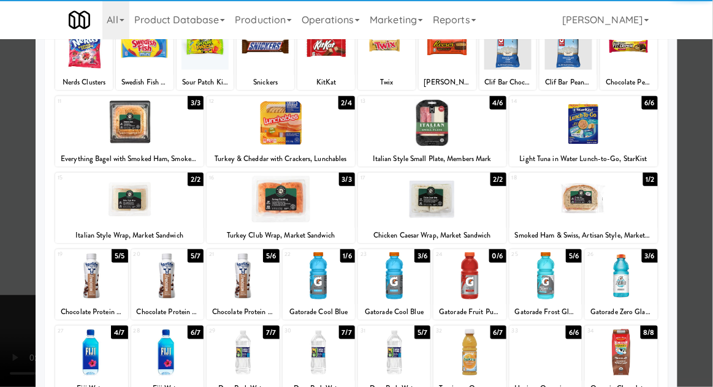
scroll to position [96, 0]
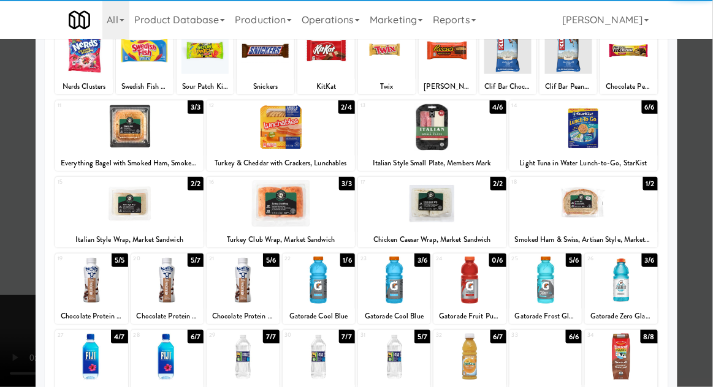
click at [406, 355] on div at bounding box center [394, 356] width 72 height 47
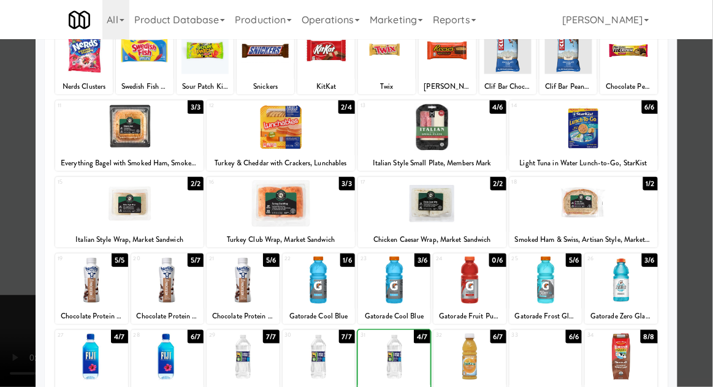
click at [705, 202] on div at bounding box center [356, 193] width 713 height 387
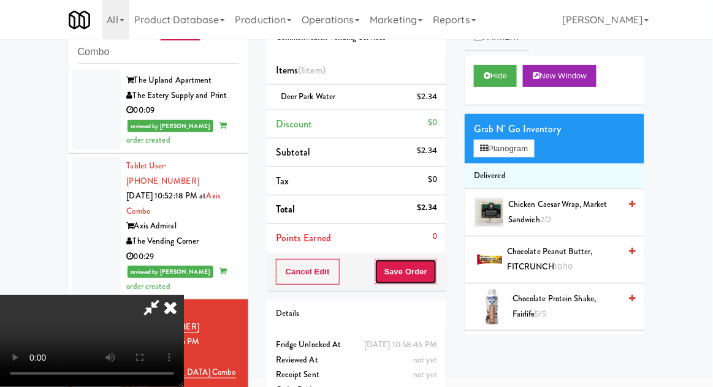
click at [436, 267] on button "Save Order" at bounding box center [405, 272] width 62 height 26
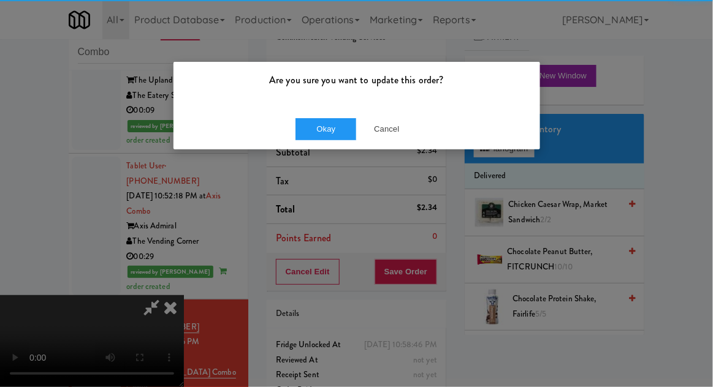
click at [285, 127] on div "Okay Cancel" at bounding box center [356, 128] width 366 height 41
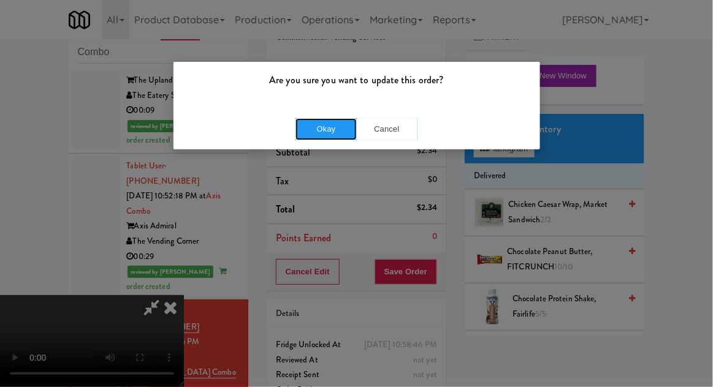
click at [311, 134] on button "Okay" at bounding box center [325, 129] width 61 height 22
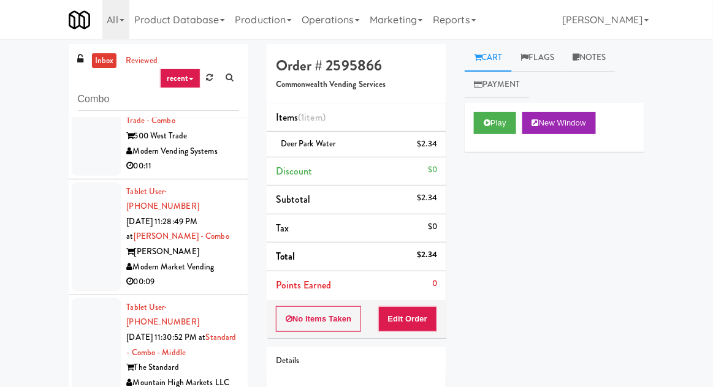
click at [100, 66] on link "inbox" at bounding box center [104, 60] width 25 height 15
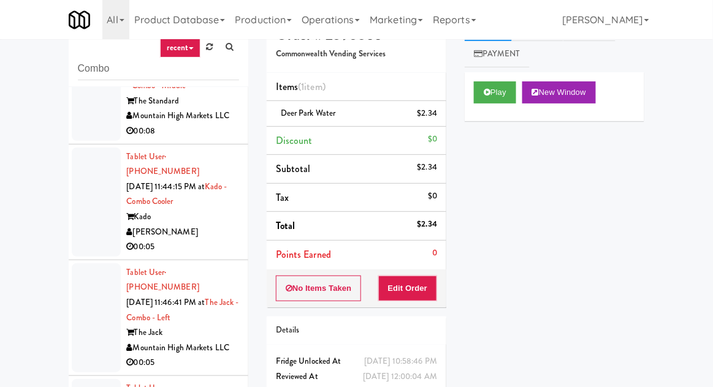
scroll to position [2935, 0]
